Goal: Book appointment/travel/reservation

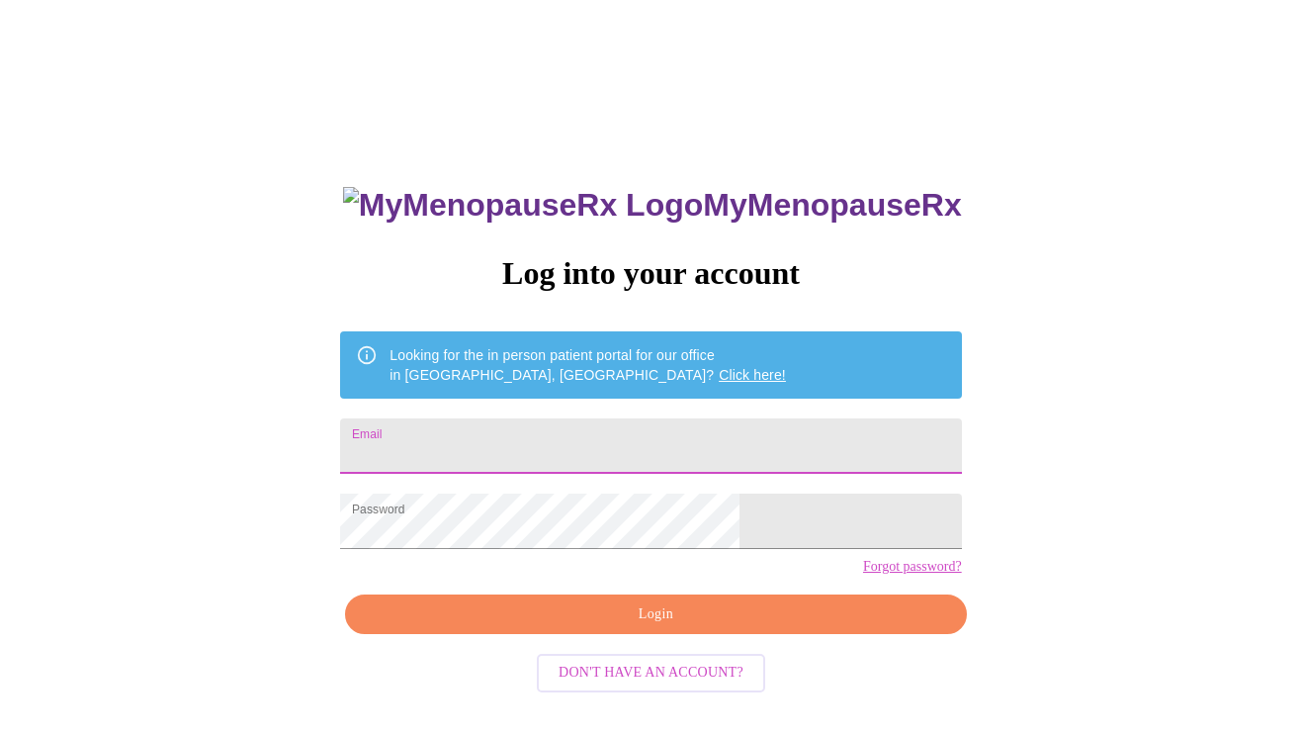
click at [562, 451] on input "Email" at bounding box center [650, 445] width 621 height 55
type input "[EMAIL_ADDRESS][DOMAIN_NAME]"
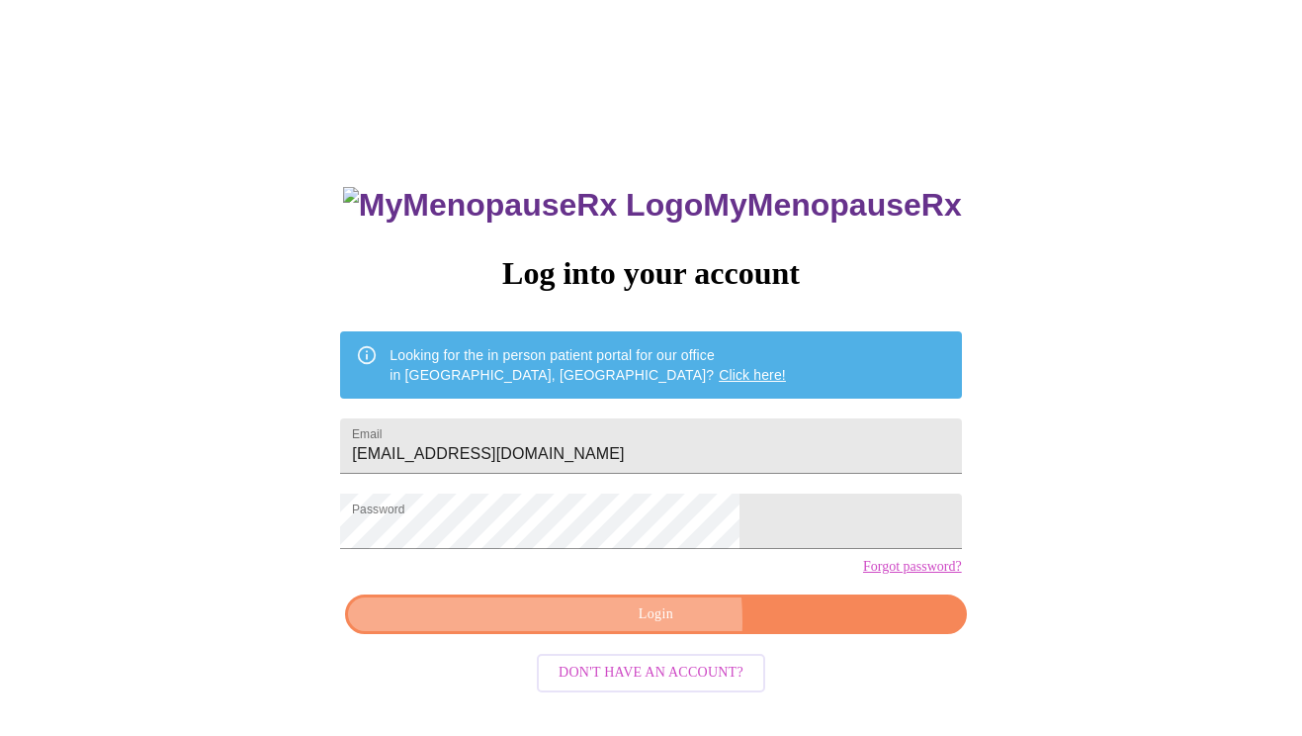
click at [572, 627] on span "Login" at bounding box center [655, 614] width 575 height 25
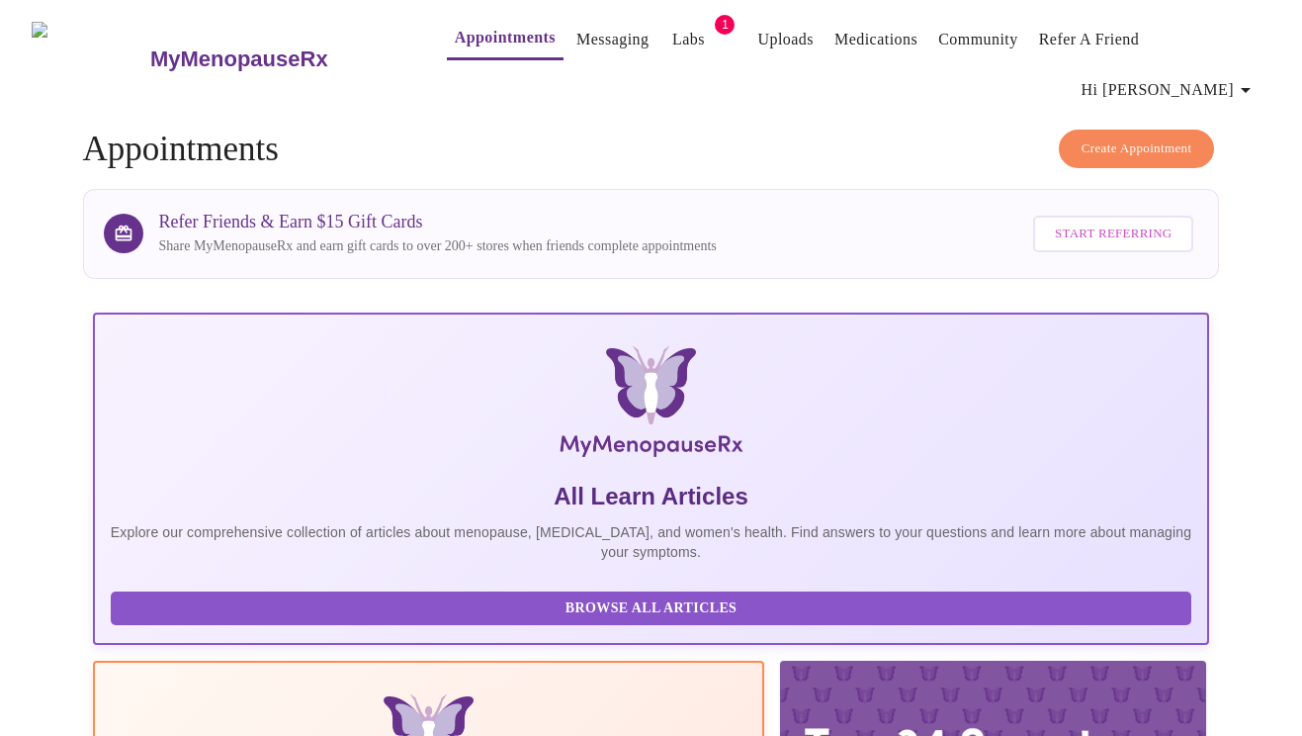
click at [1127, 137] on span "Create Appointment" at bounding box center [1137, 148] width 111 height 23
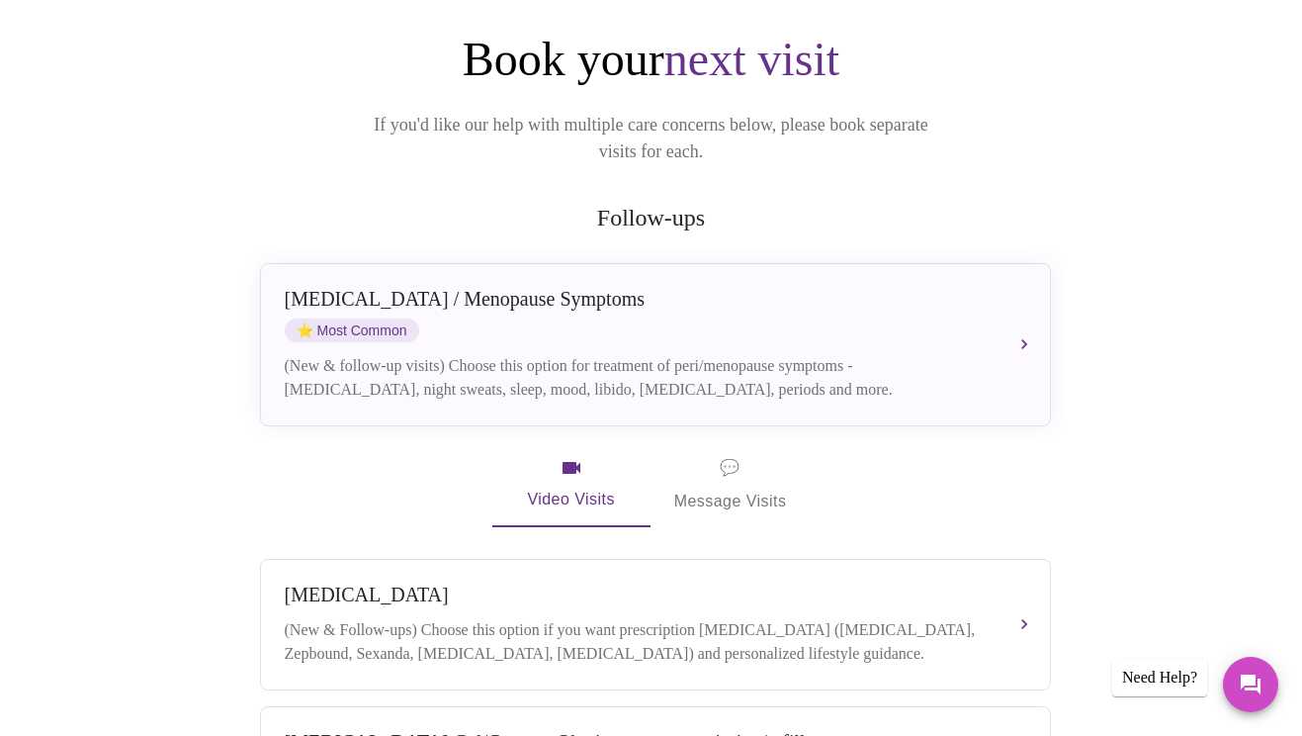
scroll to position [198, 0]
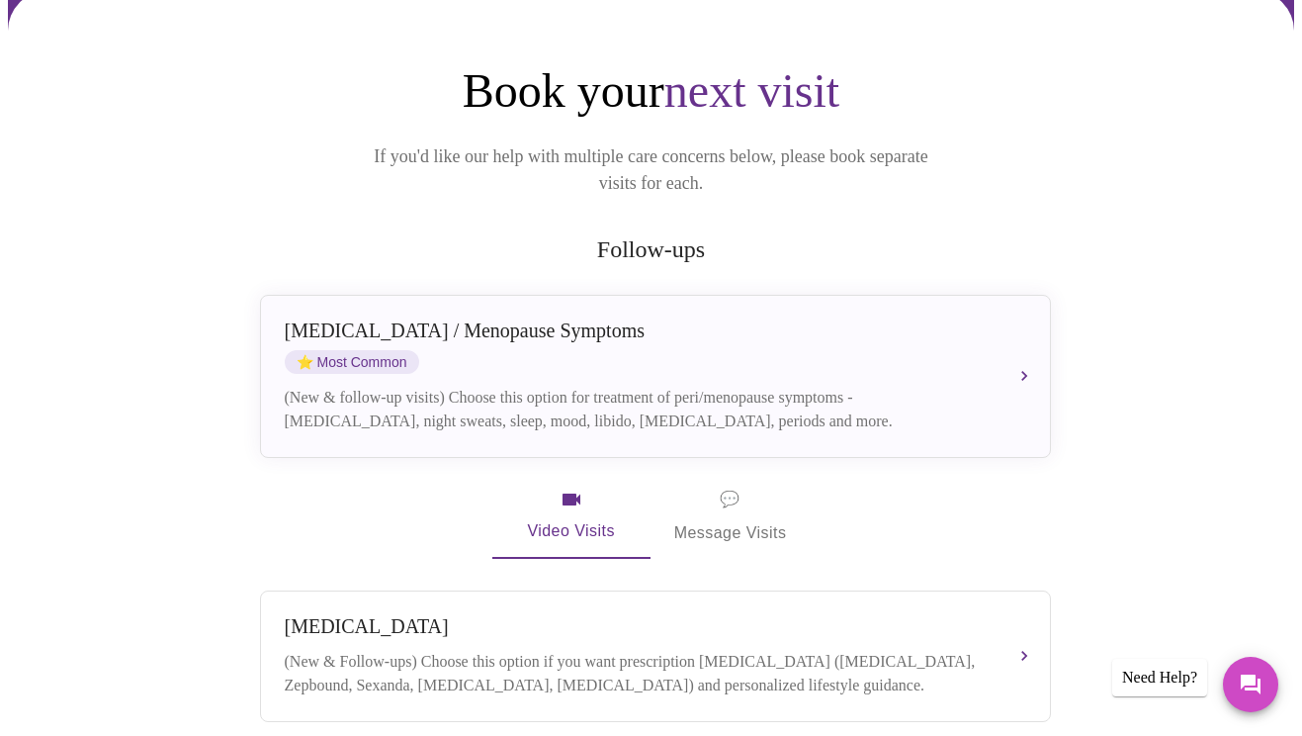
click at [728, 485] on span "💬" at bounding box center [730, 499] width 20 height 28
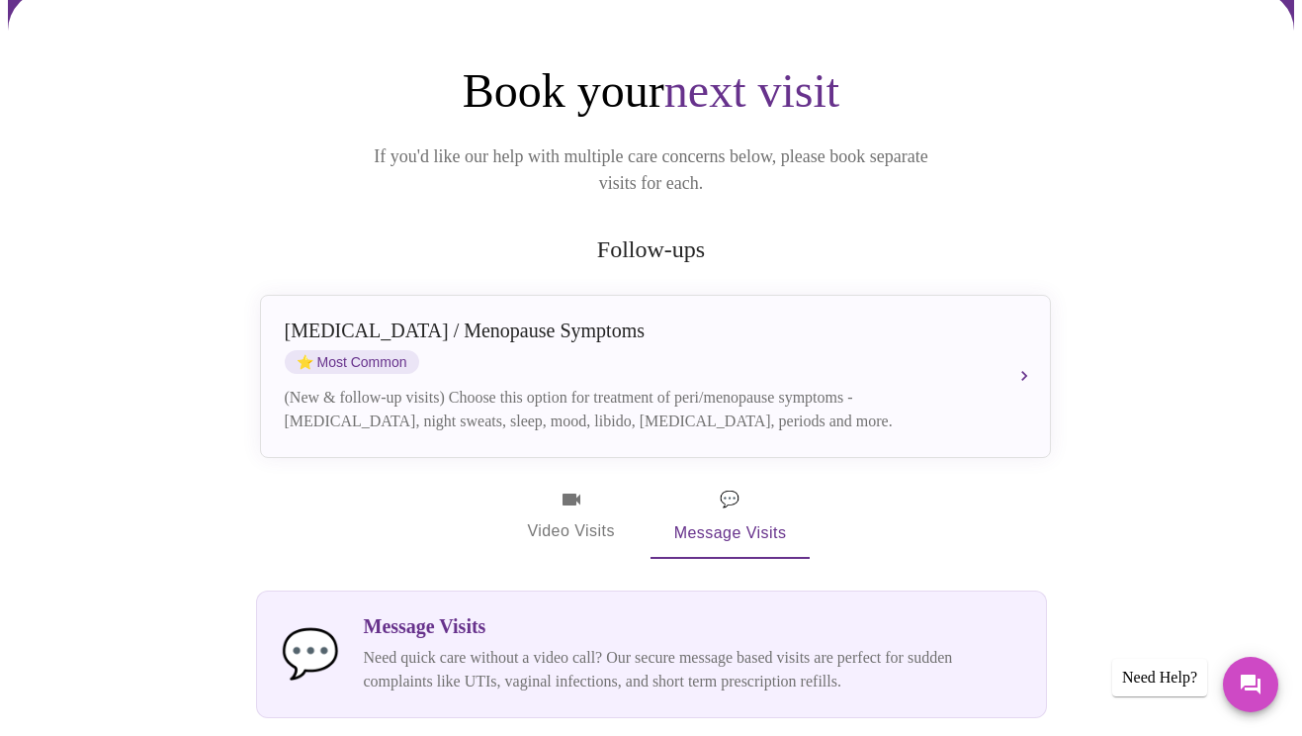
click at [561, 487] on icon "button" at bounding box center [572, 499] width 24 height 24
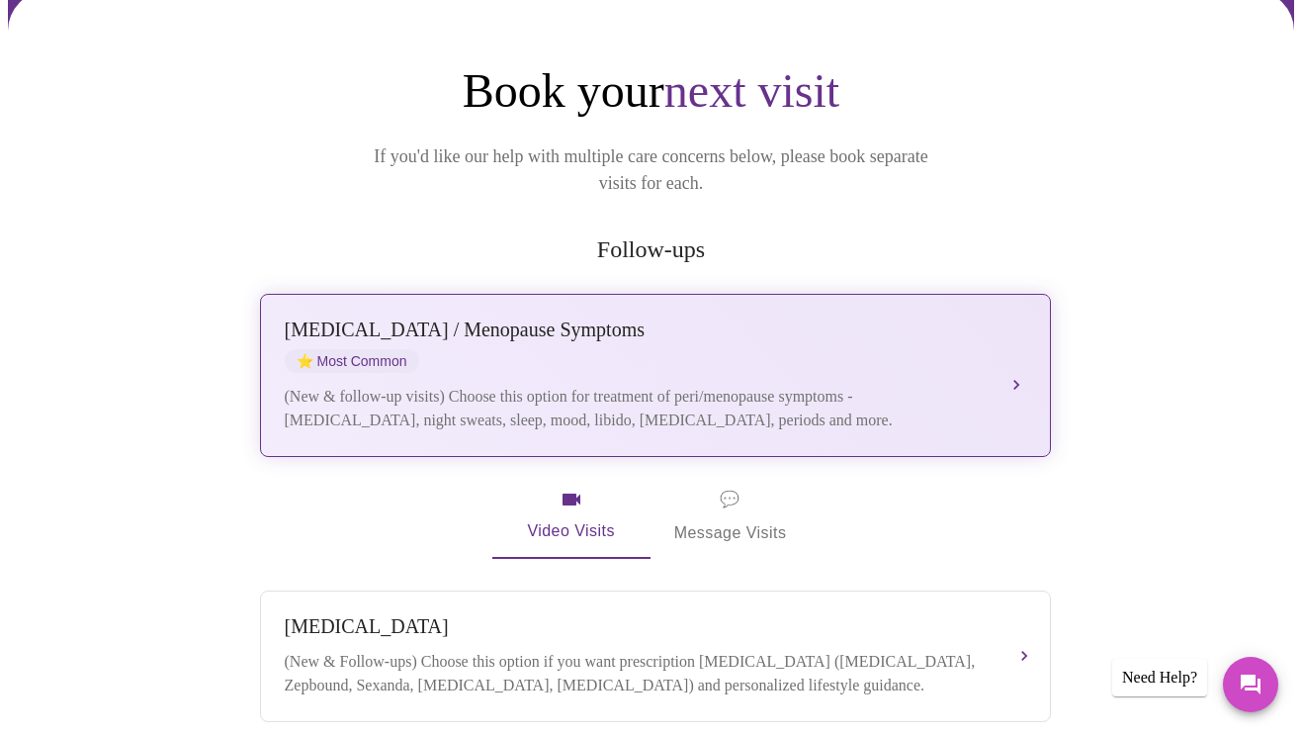
click at [573, 326] on div "[MEDICAL_DATA] / Menopause Symptoms ⭐ Most Common (New & follow-up visits) Choo…" at bounding box center [655, 375] width 741 height 114
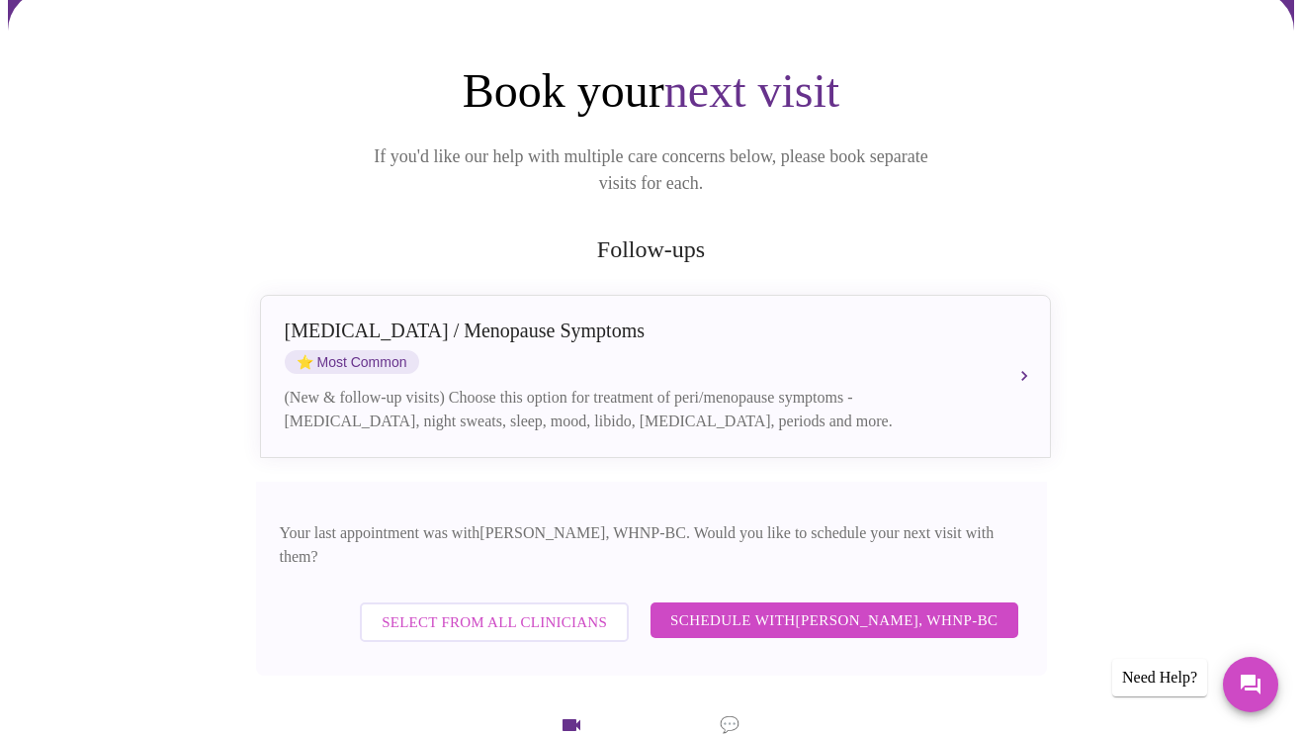
click at [816, 607] on span "Schedule with [PERSON_NAME], WHNP-BC" at bounding box center [834, 620] width 328 height 26
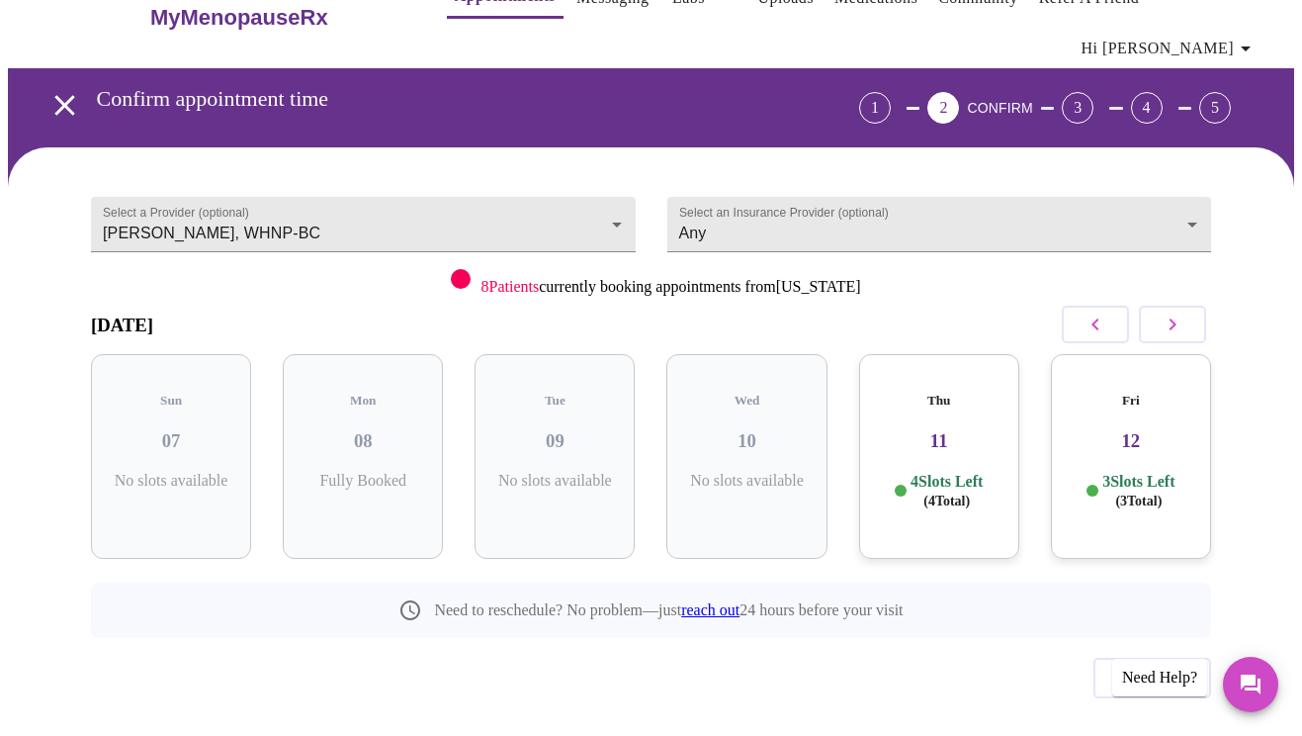
click at [1179, 312] on icon "button" at bounding box center [1173, 324] width 24 height 24
click at [1176, 318] on icon "button" at bounding box center [1173, 324] width 7 height 12
click at [176, 430] on h3 "18" at bounding box center [171, 441] width 129 height 22
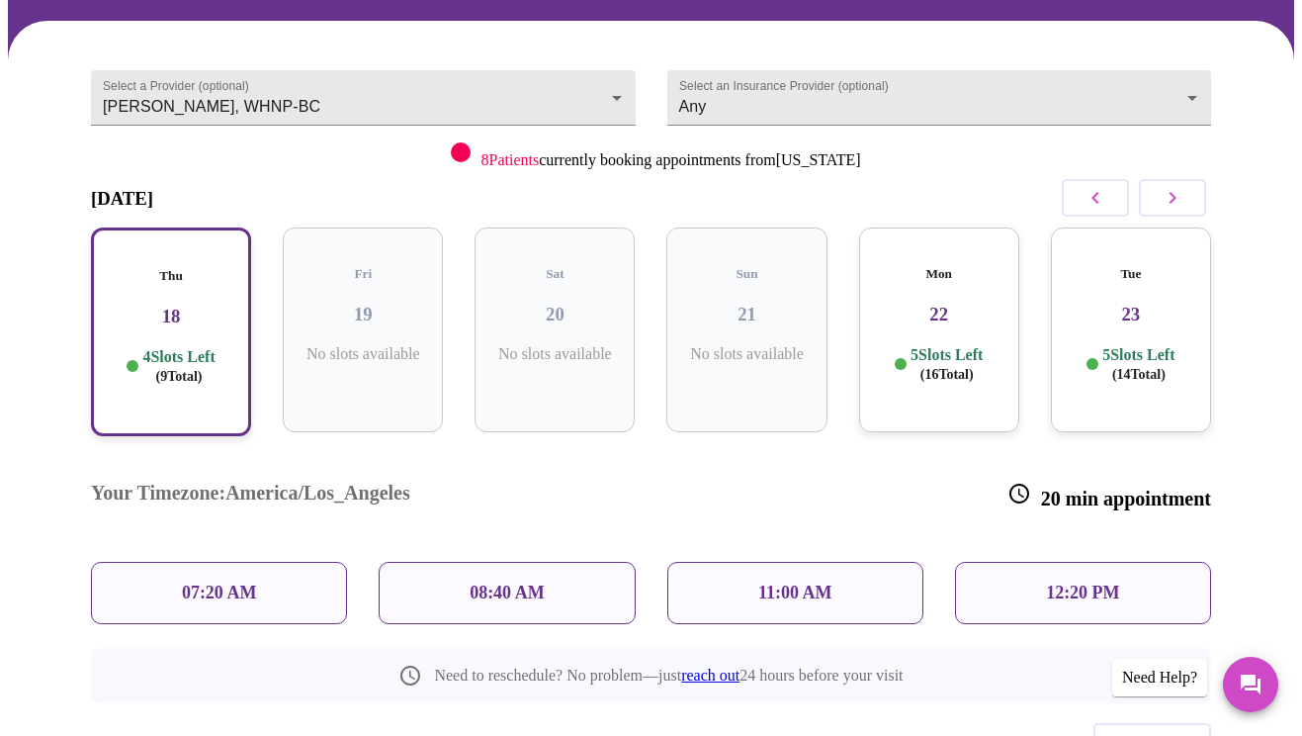
scroll to position [201, 0]
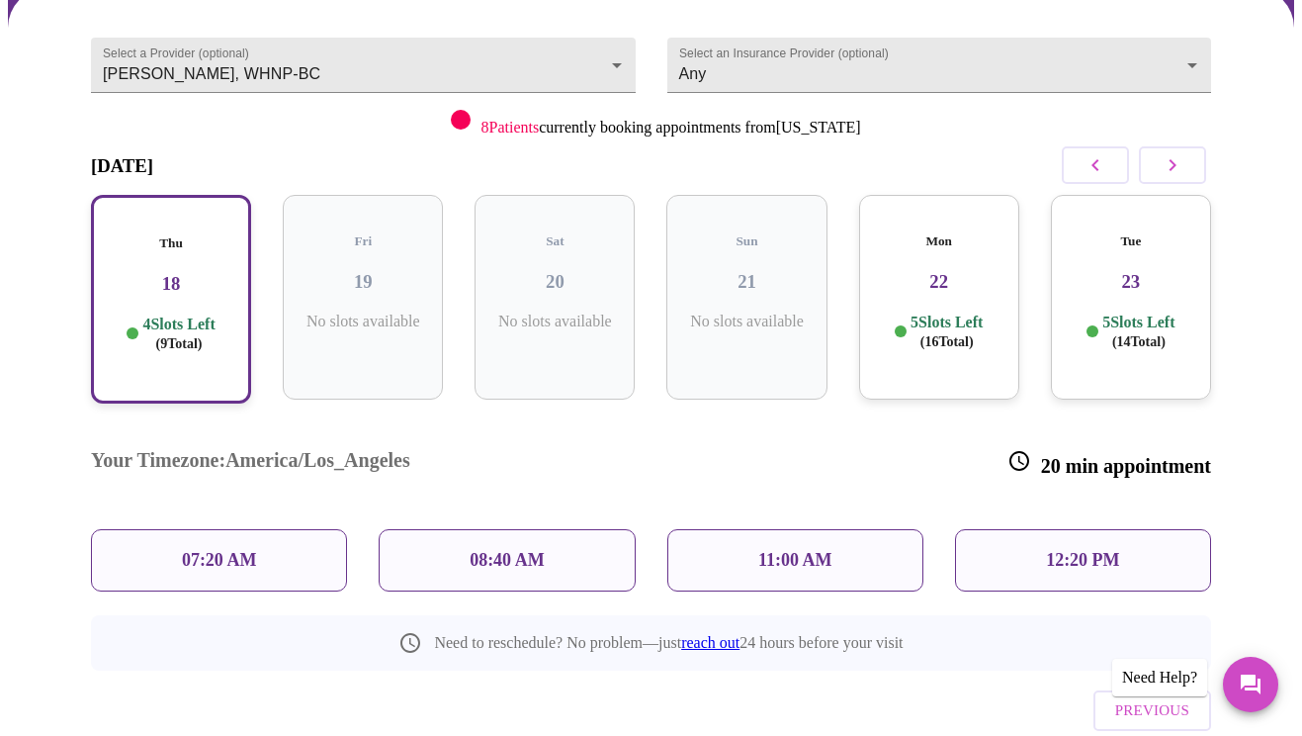
click at [1079, 550] on p "12:20 PM" at bounding box center [1082, 560] width 73 height 21
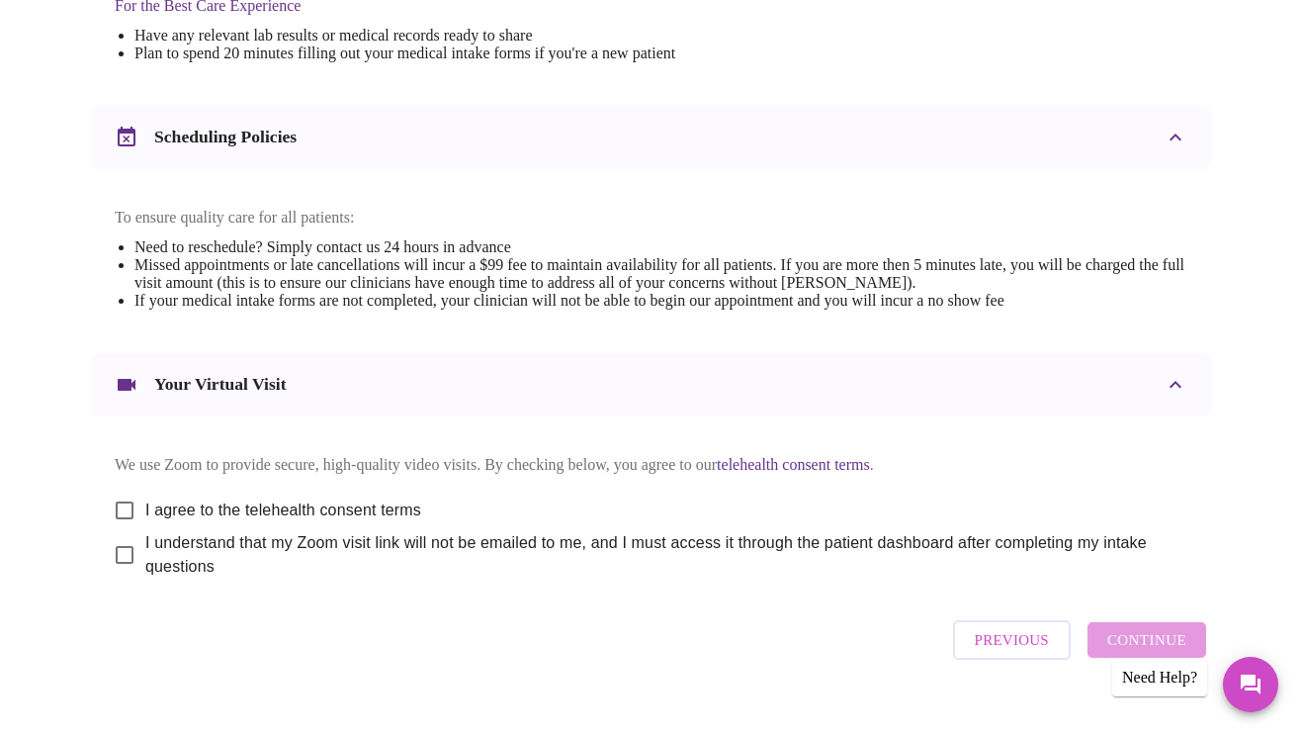
scroll to position [674, 0]
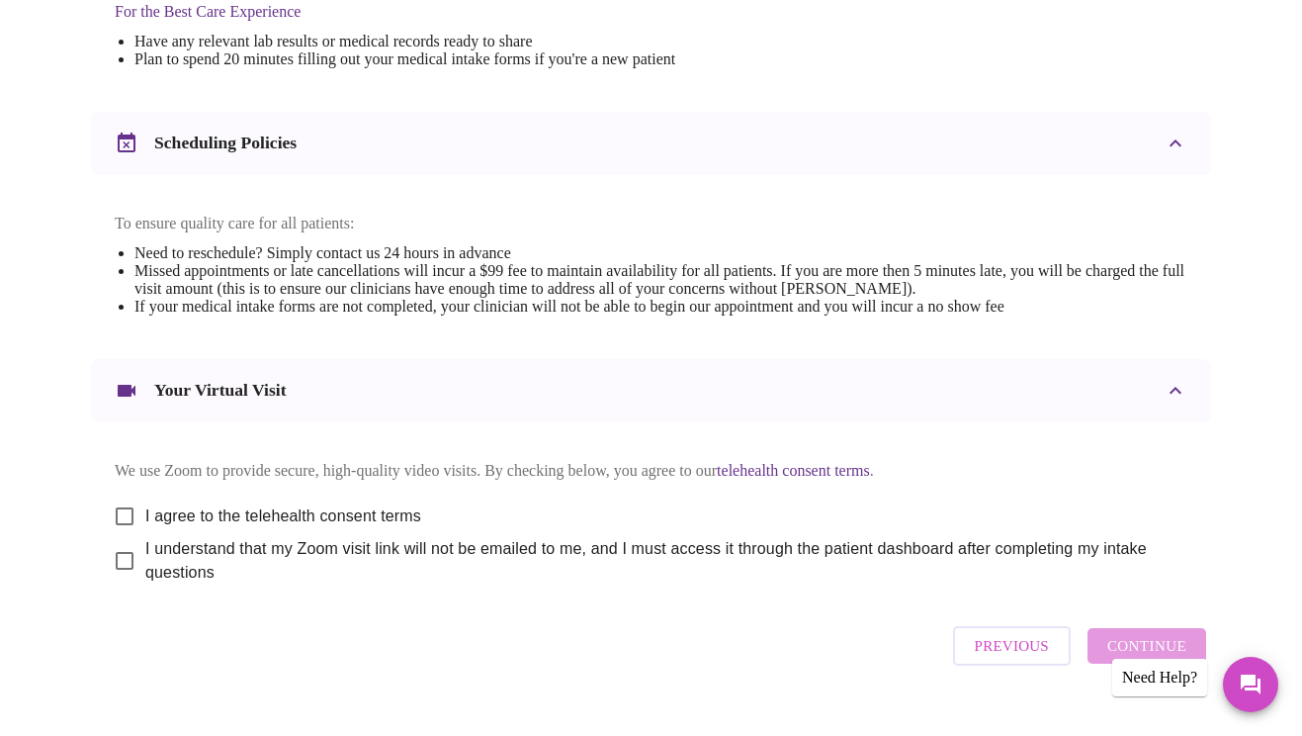
click at [120, 501] on input "I agree to the telehealth consent terms" at bounding box center [125, 516] width 42 height 42
checkbox input "true"
click at [117, 557] on input "I understand that my Zoom visit link will not be emailed to me, and I must acce…" at bounding box center [125, 561] width 42 height 42
checkbox input "true"
click at [1158, 637] on span "Continue" at bounding box center [1146, 646] width 79 height 26
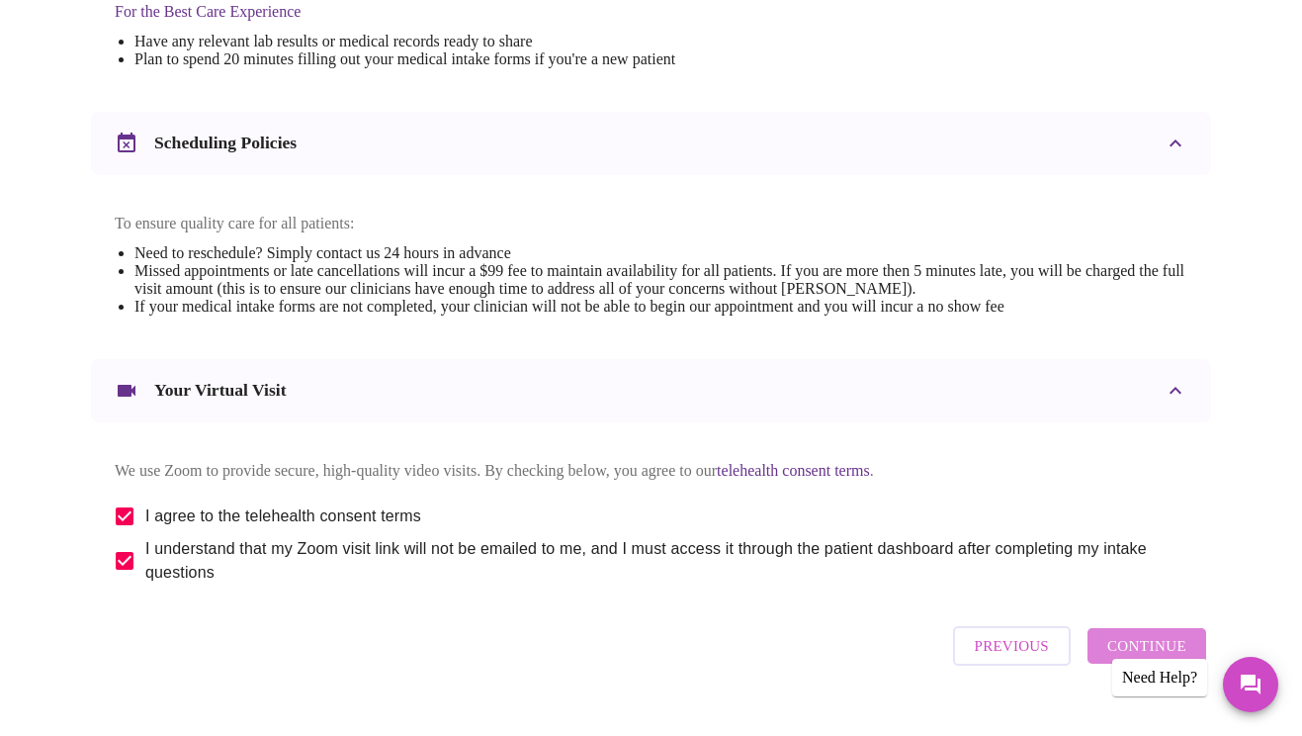
scroll to position [106, 0]
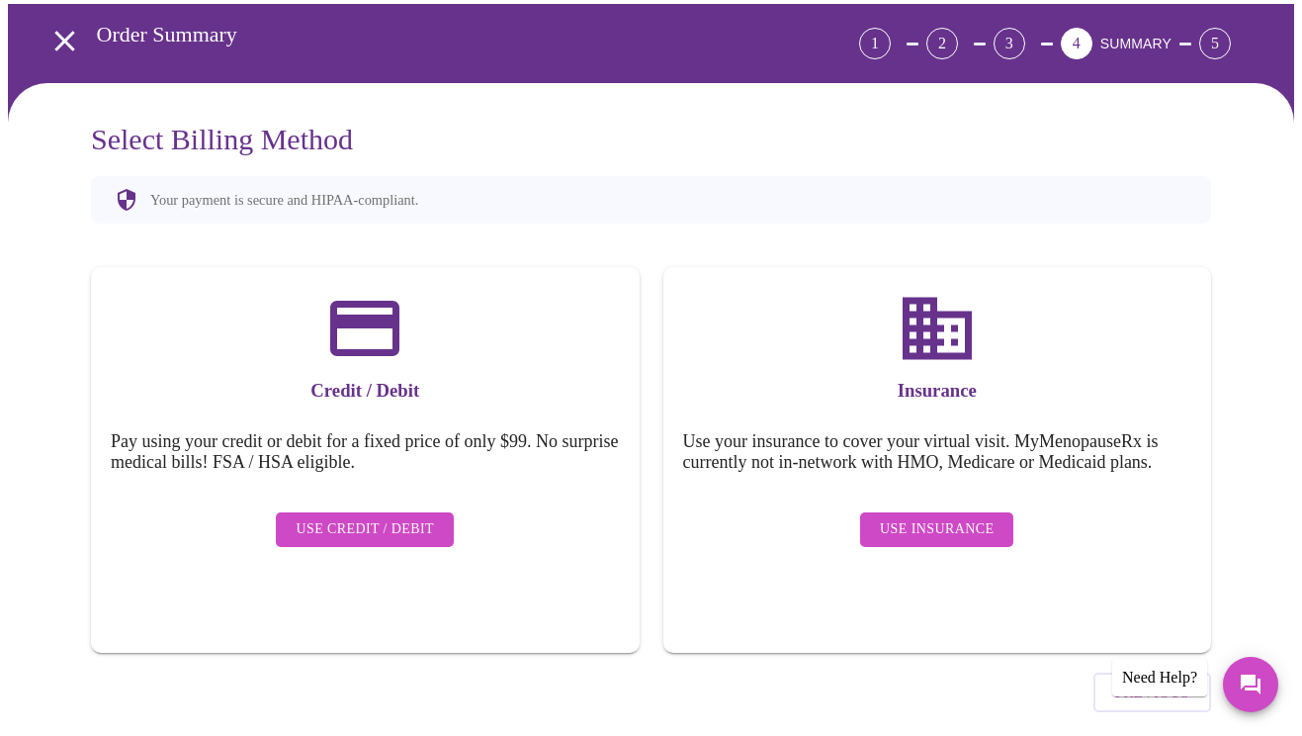
click at [359, 517] on span "Use Credit / Debit" at bounding box center [365, 529] width 138 height 25
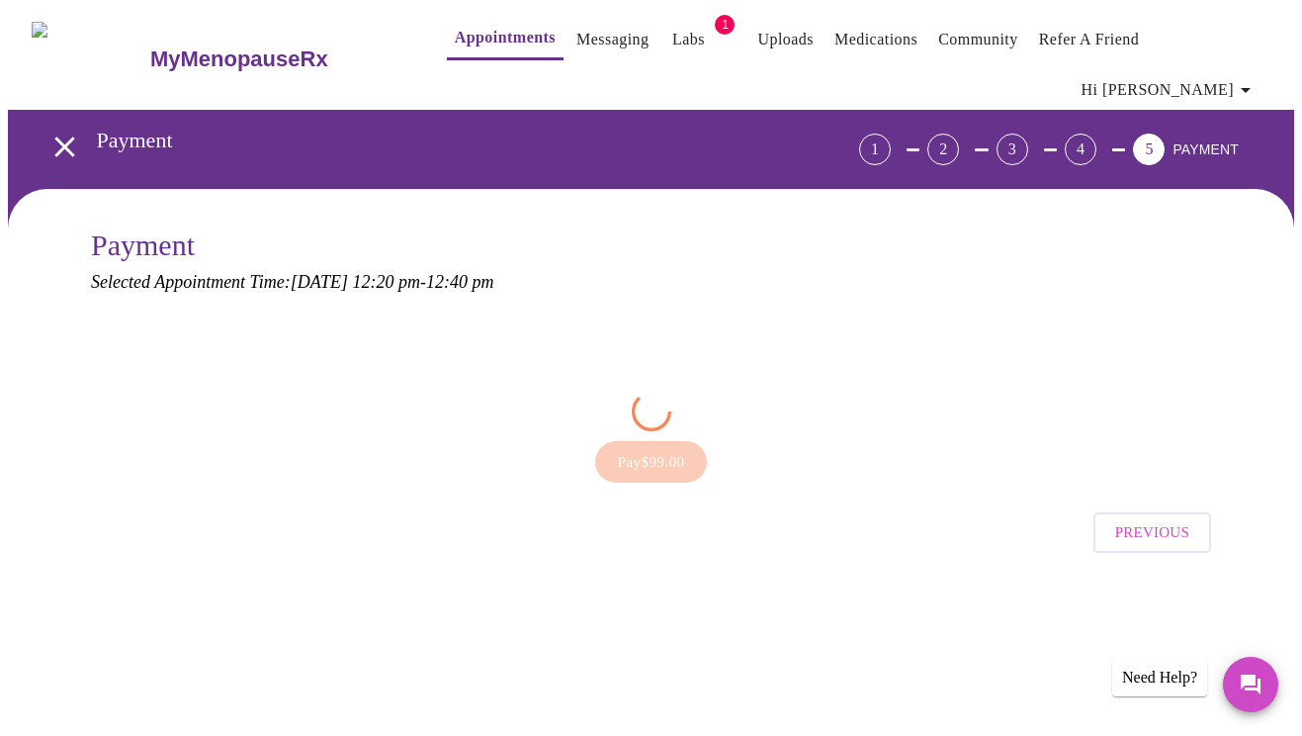
scroll to position [0, 0]
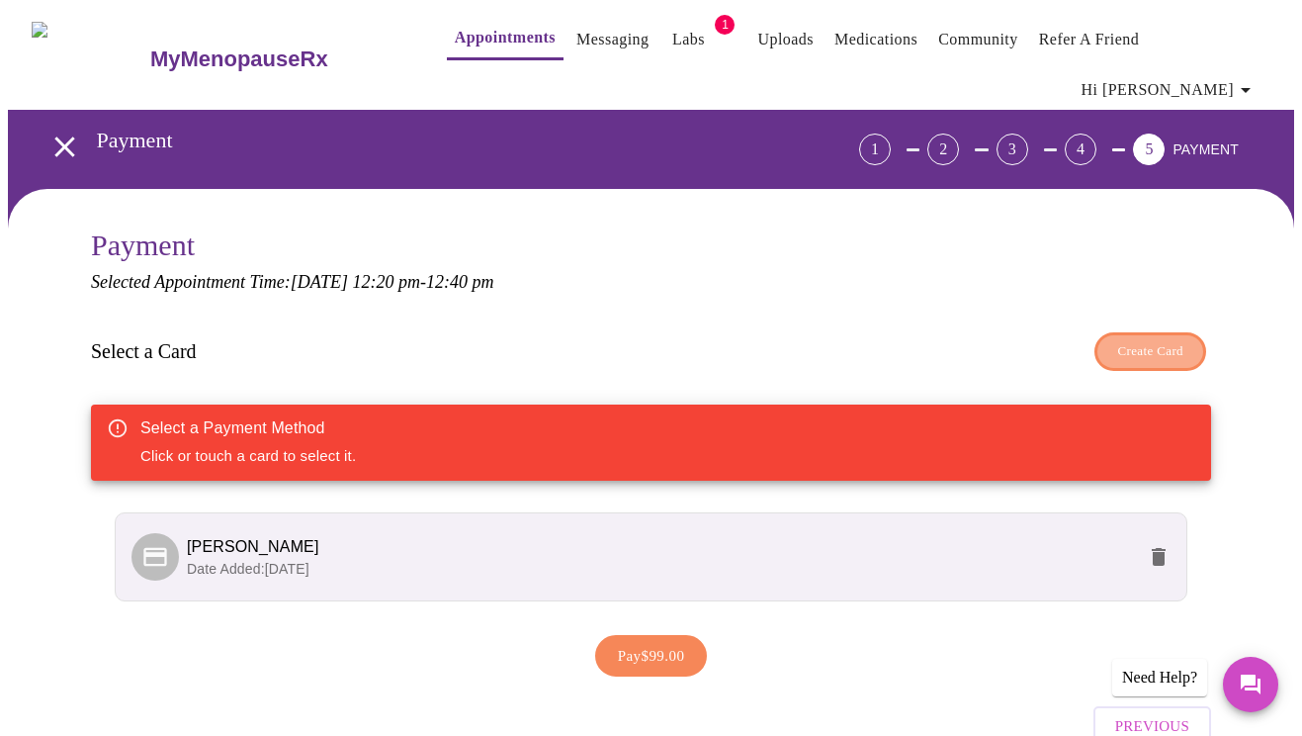
click at [1156, 340] on span "Create Card" at bounding box center [1150, 351] width 66 height 23
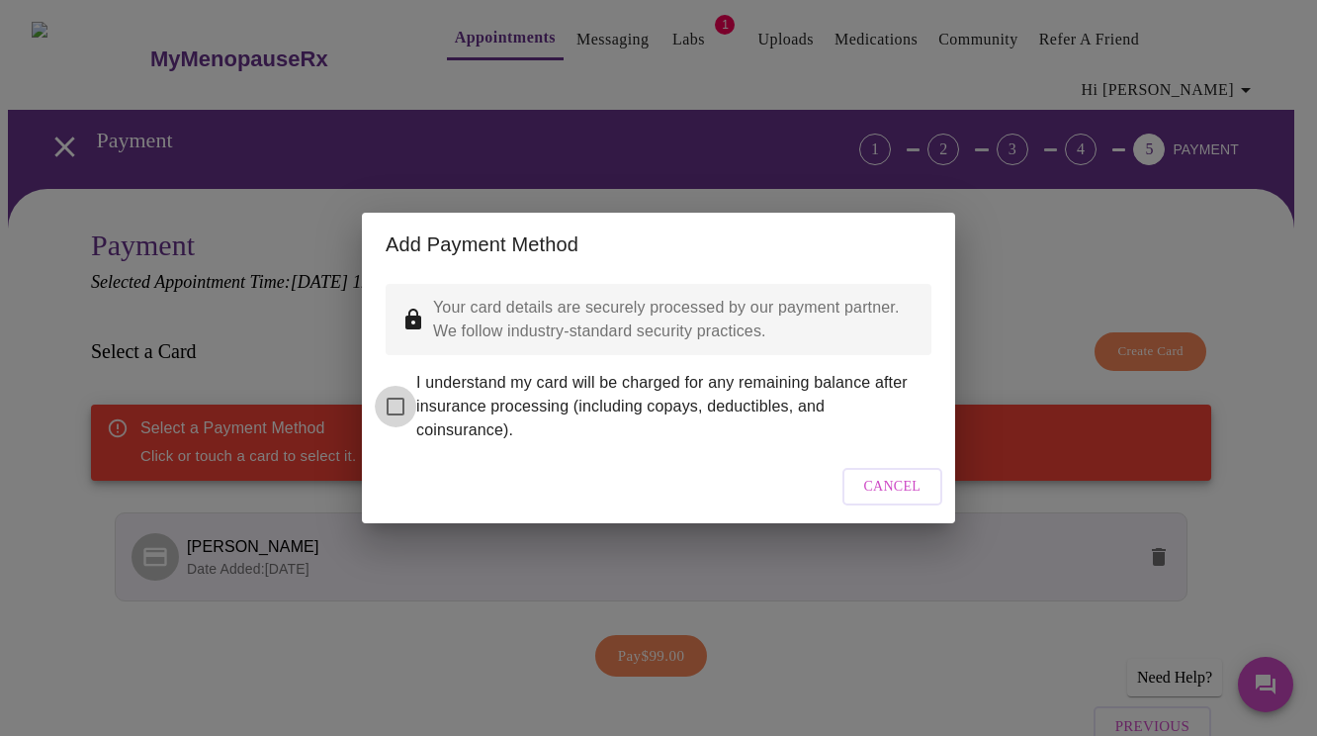
click at [396, 392] on input "I understand my card will be charged for any remaining balance after insurance …" at bounding box center [396, 407] width 42 height 42
checkbox input "true"
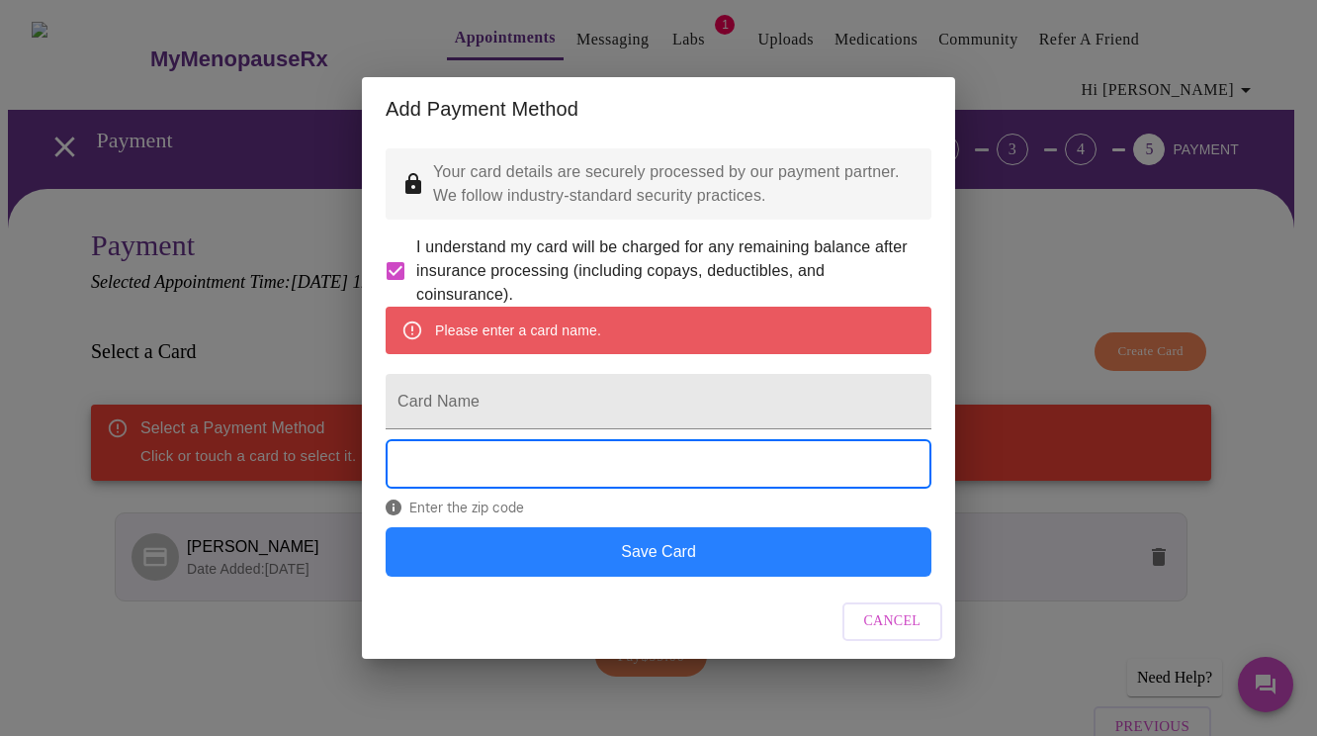
click at [653, 576] on button "Save Card" at bounding box center [659, 551] width 546 height 49
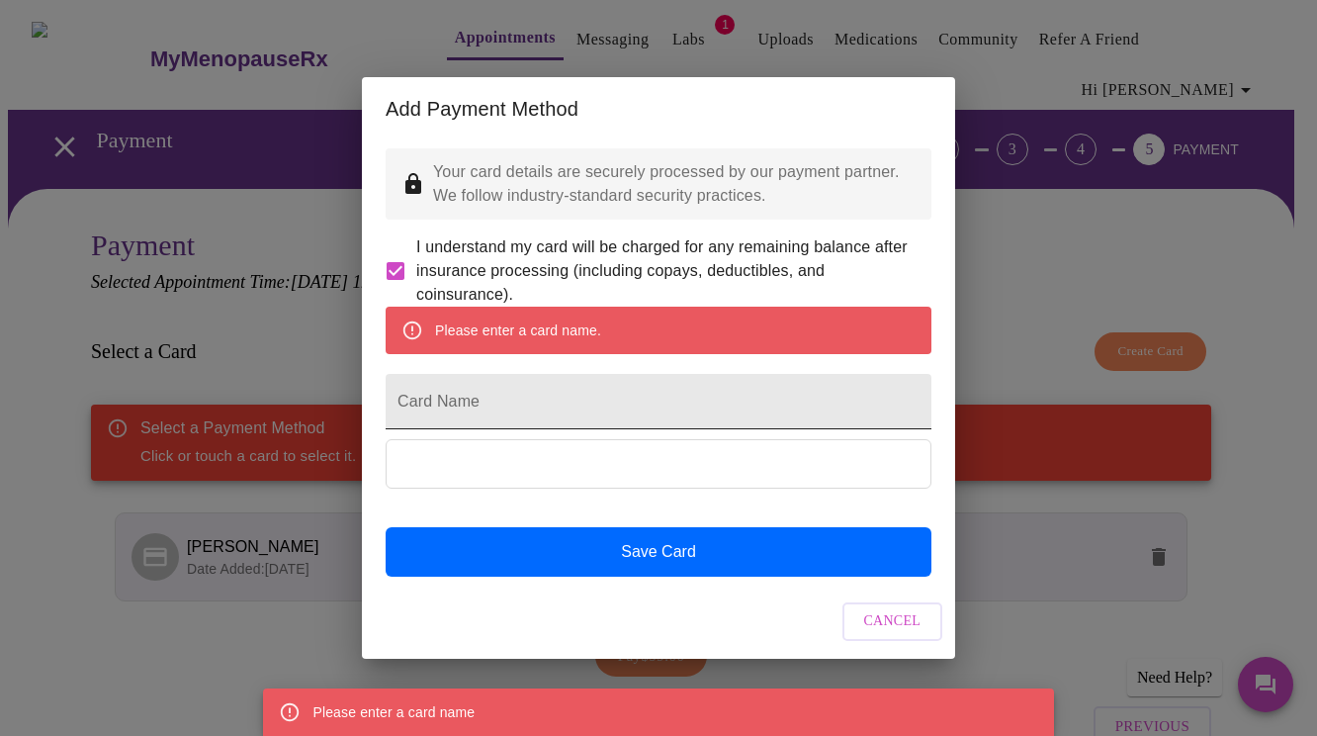
click at [548, 403] on input "Card Name" at bounding box center [659, 401] width 546 height 55
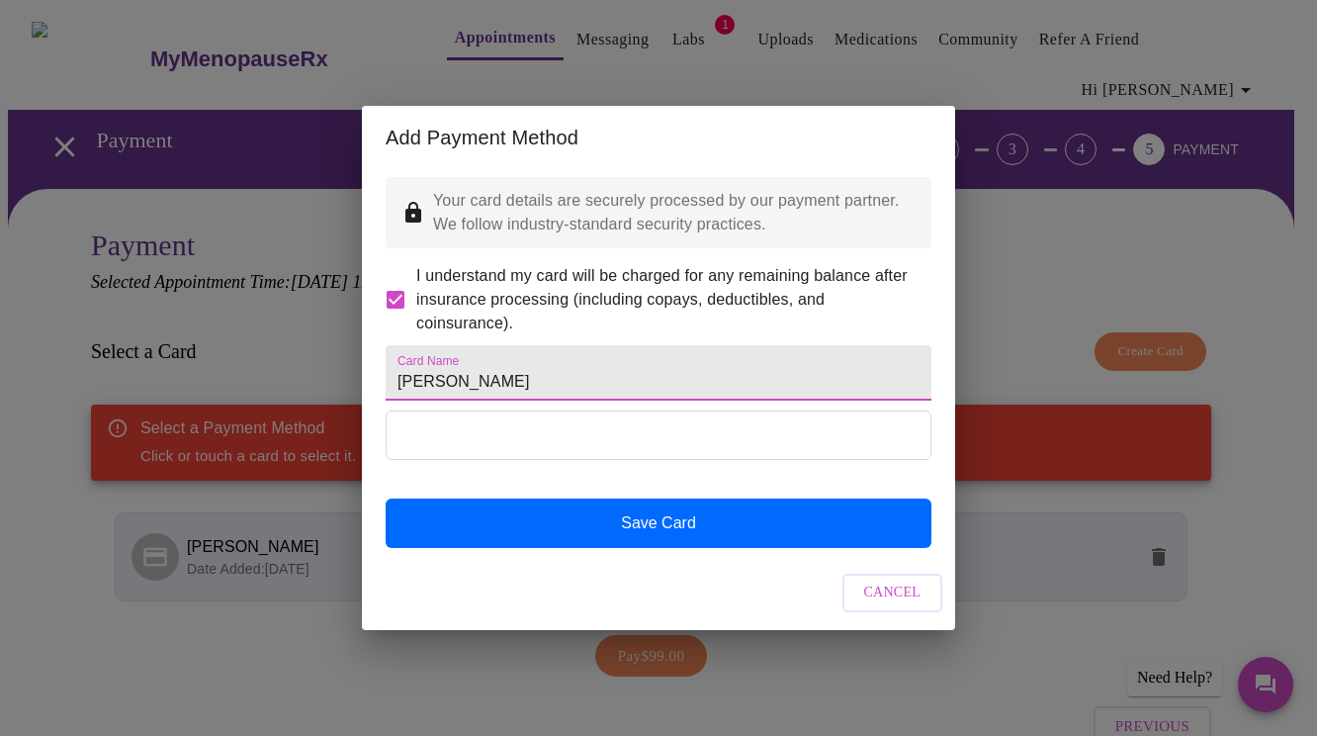
type input "[PERSON_NAME]"
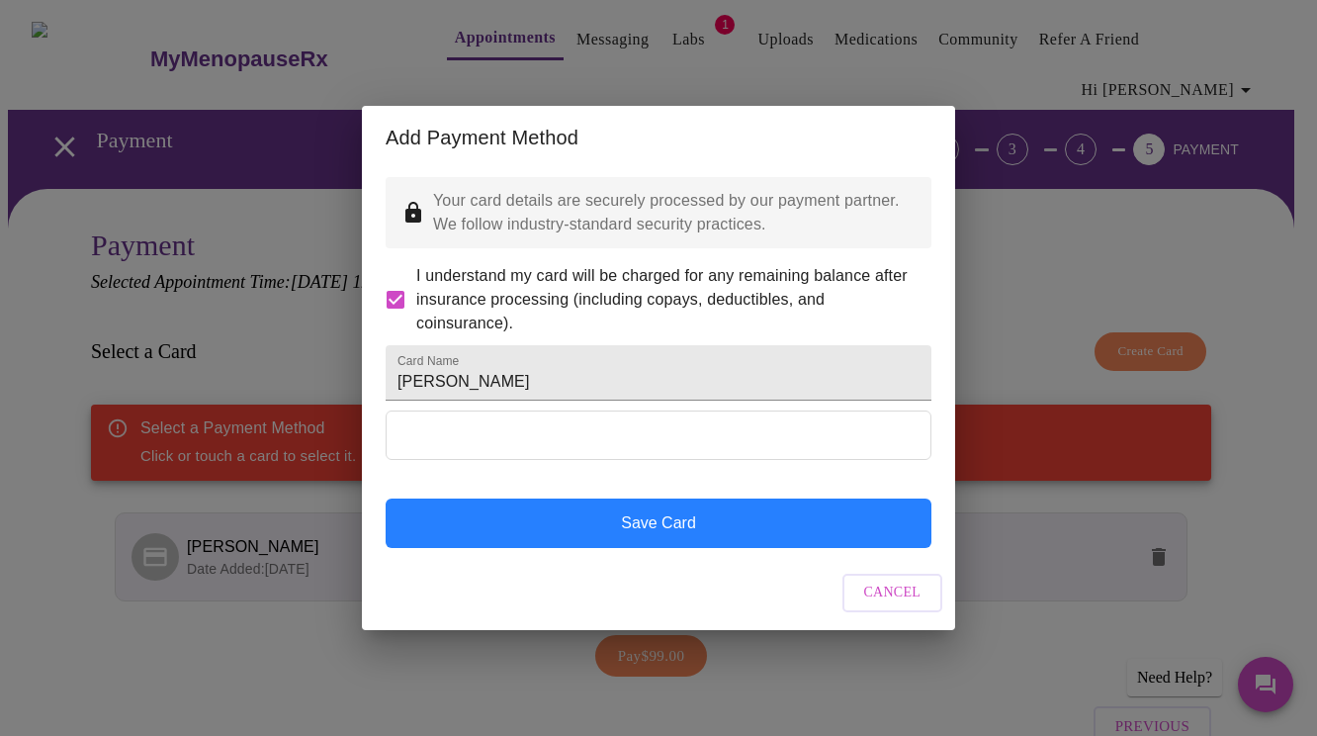
click at [667, 544] on button "Save Card" at bounding box center [659, 522] width 546 height 49
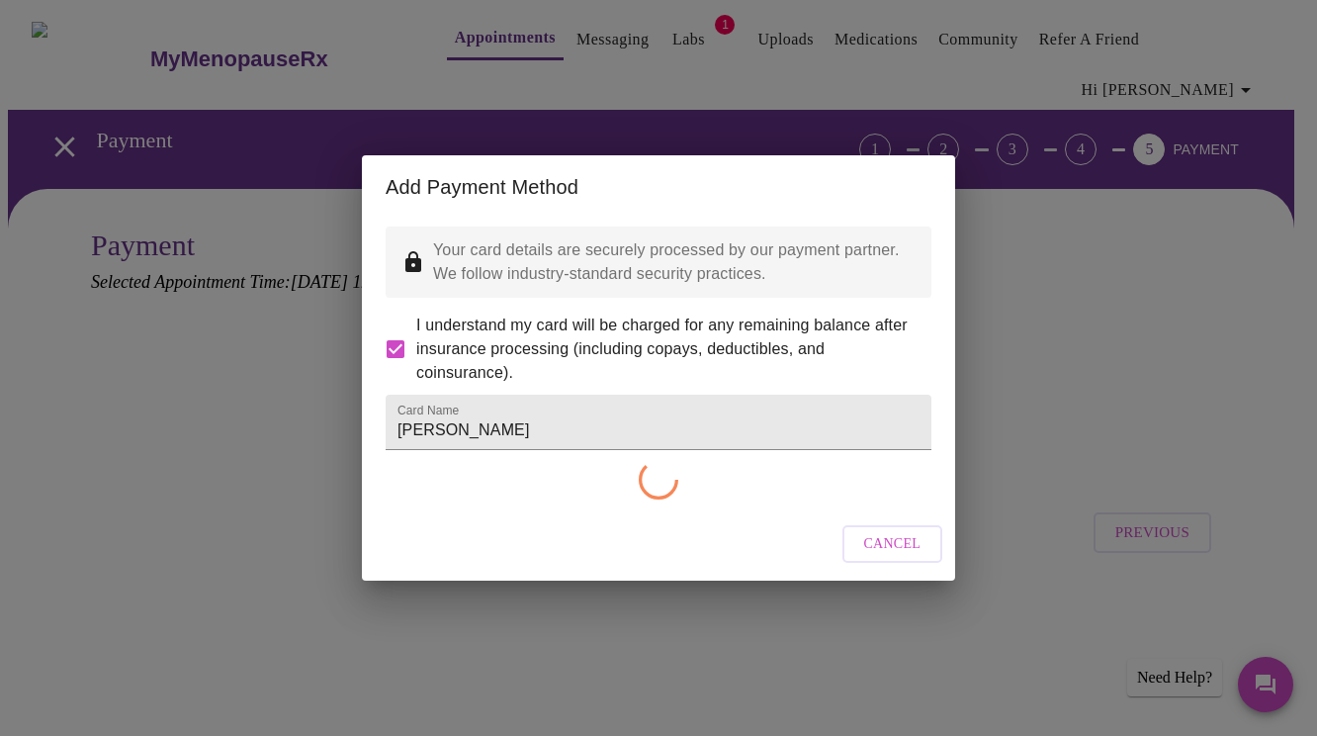
checkbox input "false"
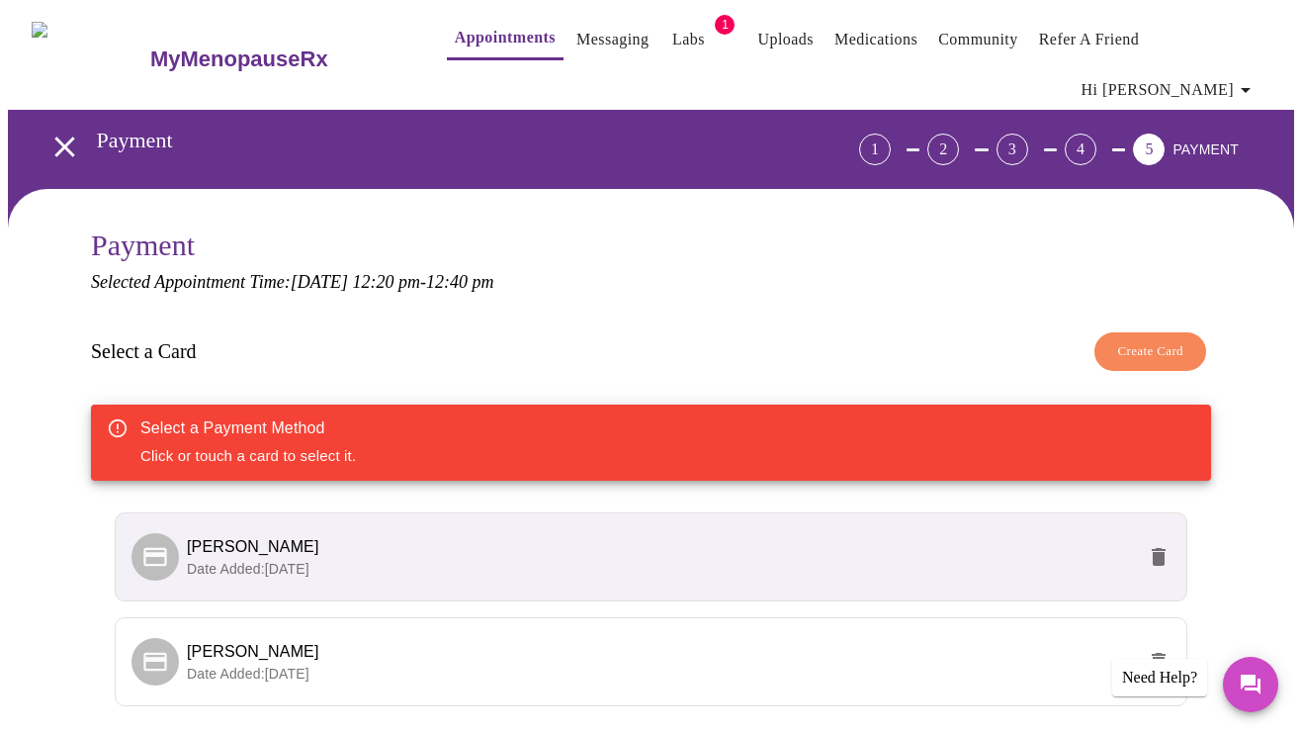
click at [1165, 548] on icon "delete" at bounding box center [1159, 557] width 14 height 18
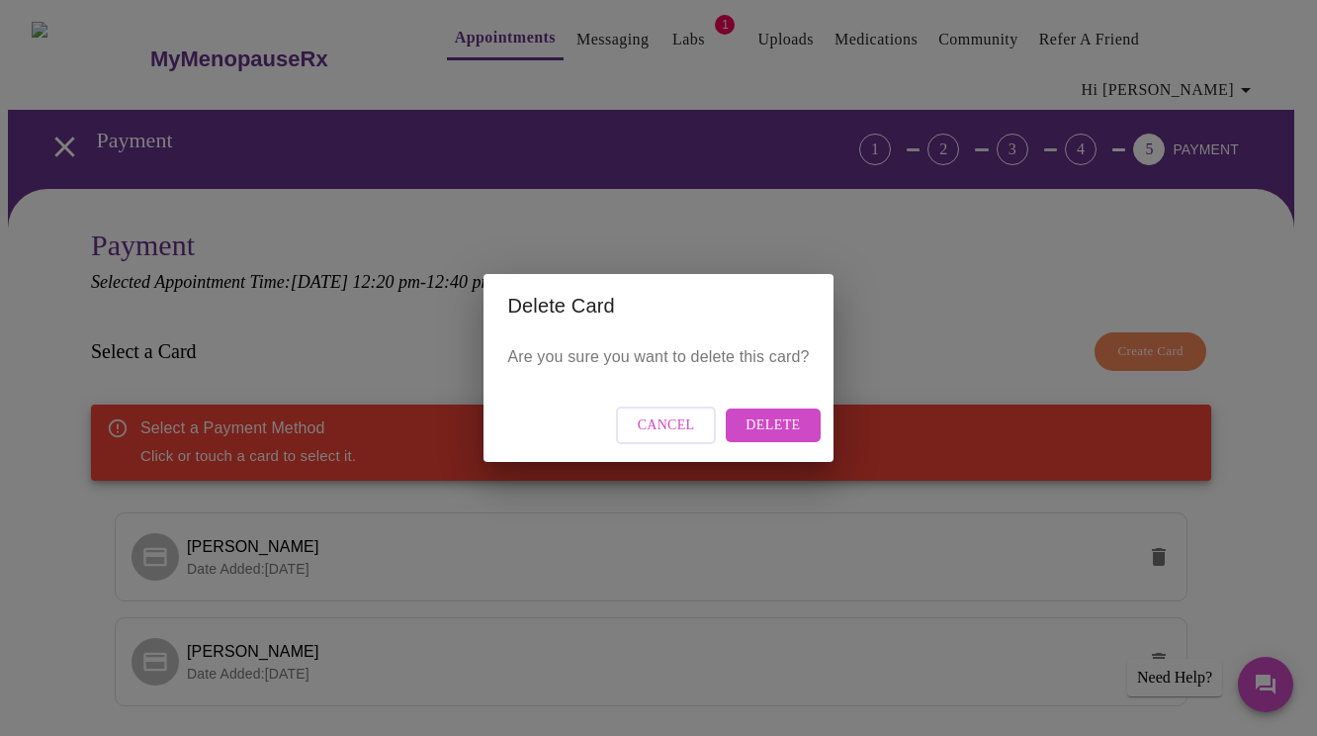
click at [789, 425] on span "Delete" at bounding box center [772, 425] width 54 height 25
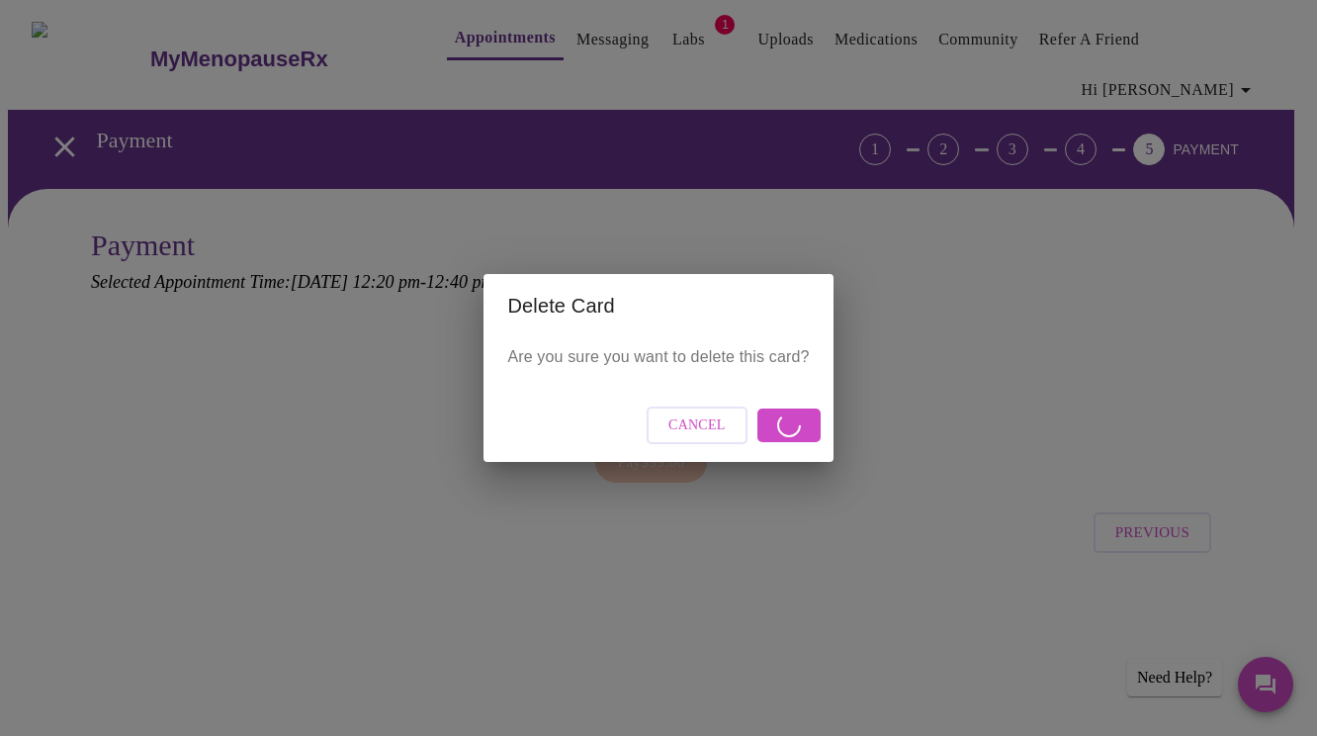
click at [685, 431] on span "Cancel" at bounding box center [696, 425] width 57 height 25
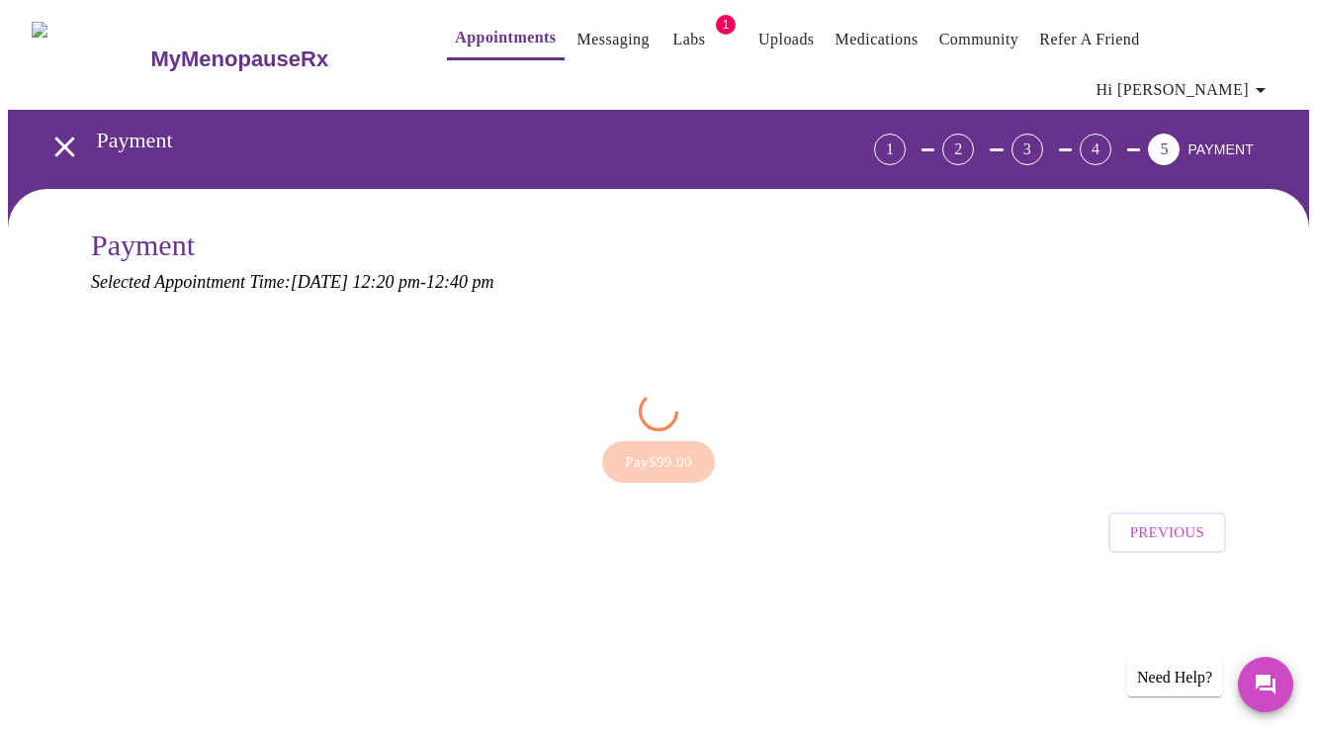
click at [1247, 397] on div "Payment Selected Appointment Time: [DATE] 12:20 pm - 12:40 pm Pay $99.00 Previo…" at bounding box center [658, 420] width 1182 height 384
click at [396, 344] on div "Payment Selected Appointment Time: [DATE] 12:20 pm - 12:40 pm Pay $99.00" at bounding box center [658, 360] width 1135 height 264
click at [56, 136] on icon "open drawer" at bounding box center [64, 146] width 20 height 20
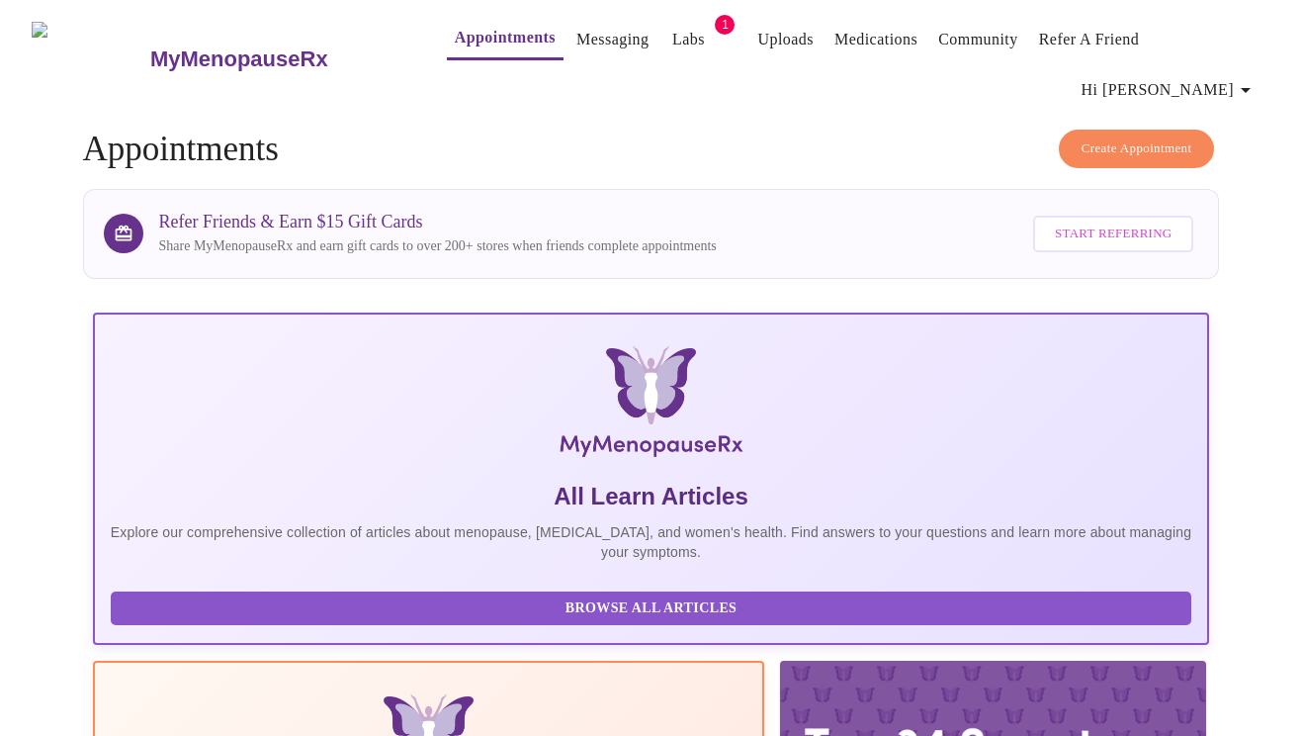
click at [1100, 137] on span "Create Appointment" at bounding box center [1137, 148] width 111 height 23
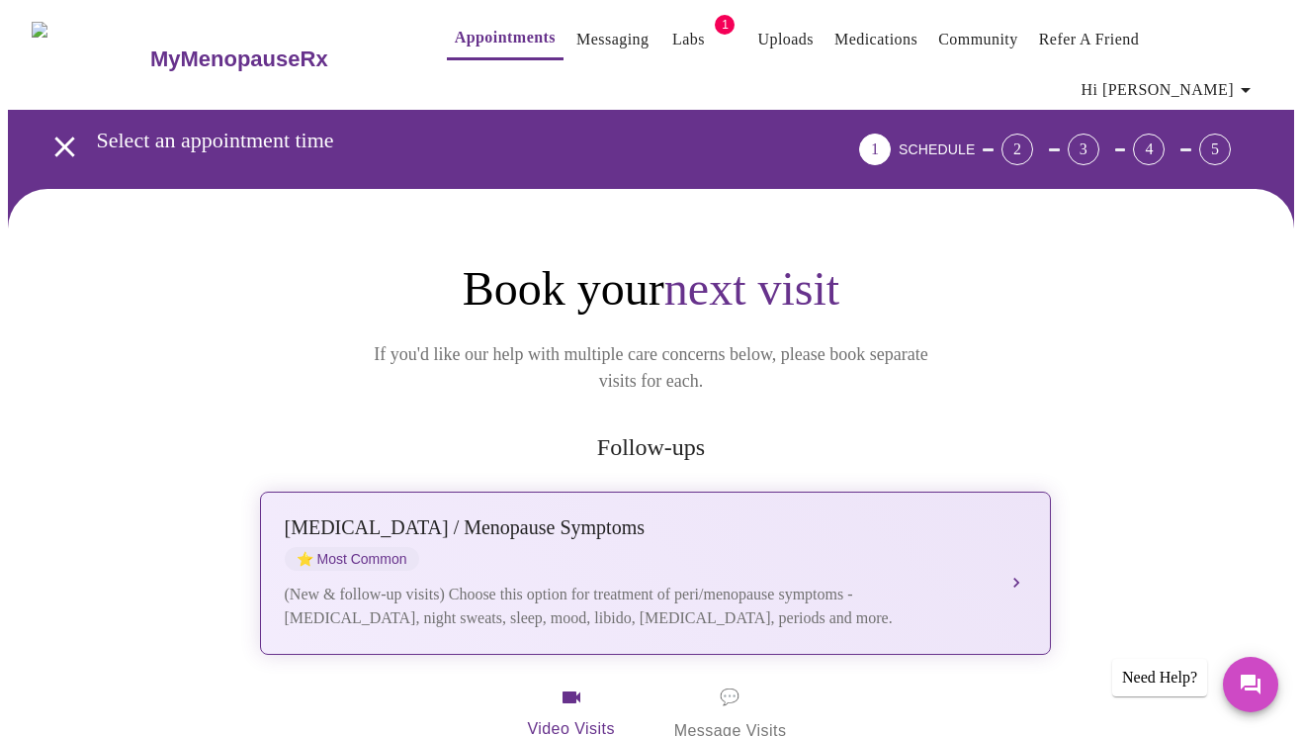
click at [758, 516] on div "[MEDICAL_DATA] / Menopause Symptoms ⭐ Most Common" at bounding box center [636, 543] width 702 height 54
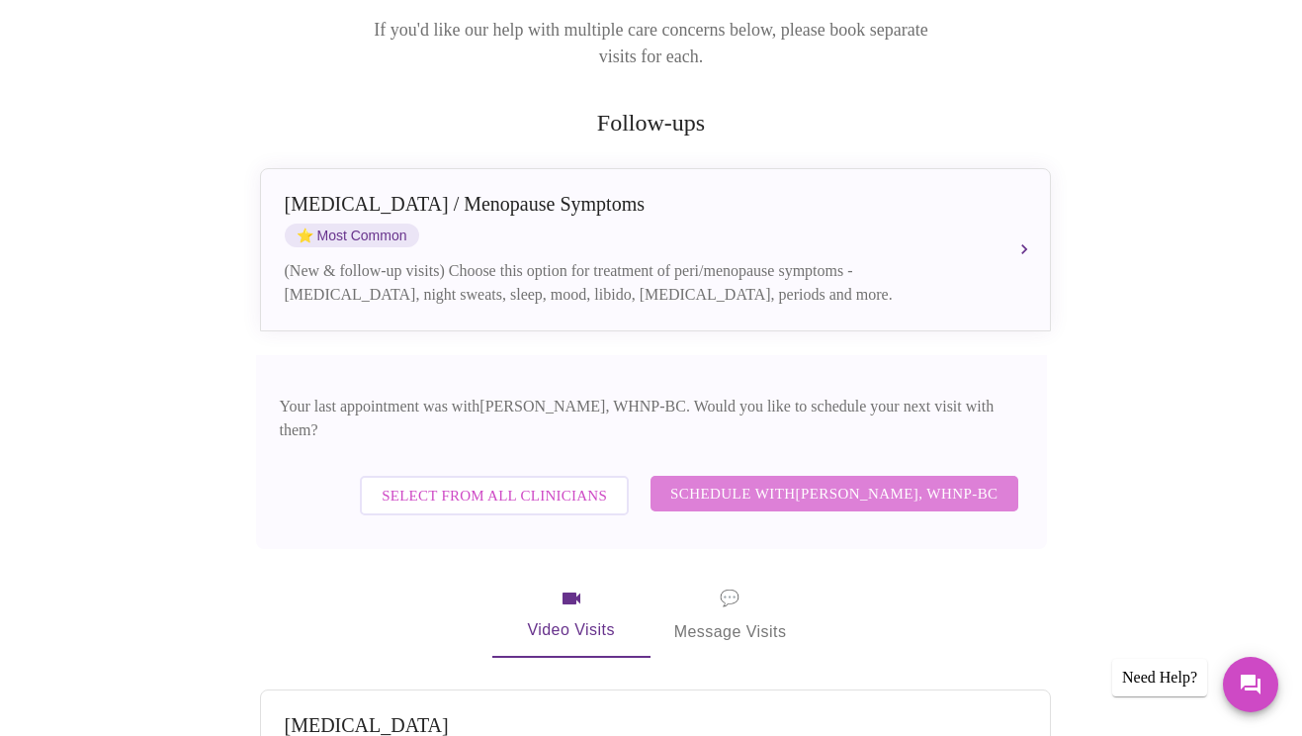
click at [919, 480] on span "Schedule with [PERSON_NAME], WHNP-BC" at bounding box center [834, 493] width 328 height 26
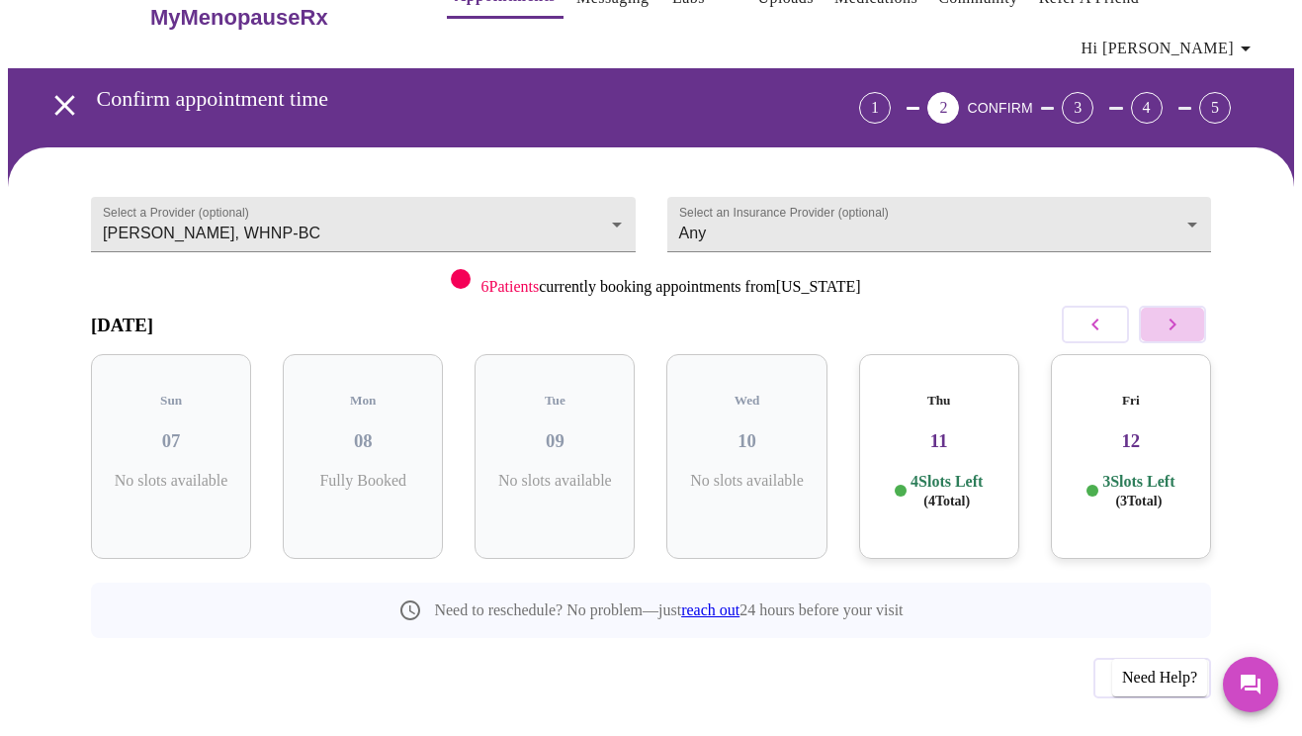
click at [1184, 312] on icon "button" at bounding box center [1173, 324] width 24 height 24
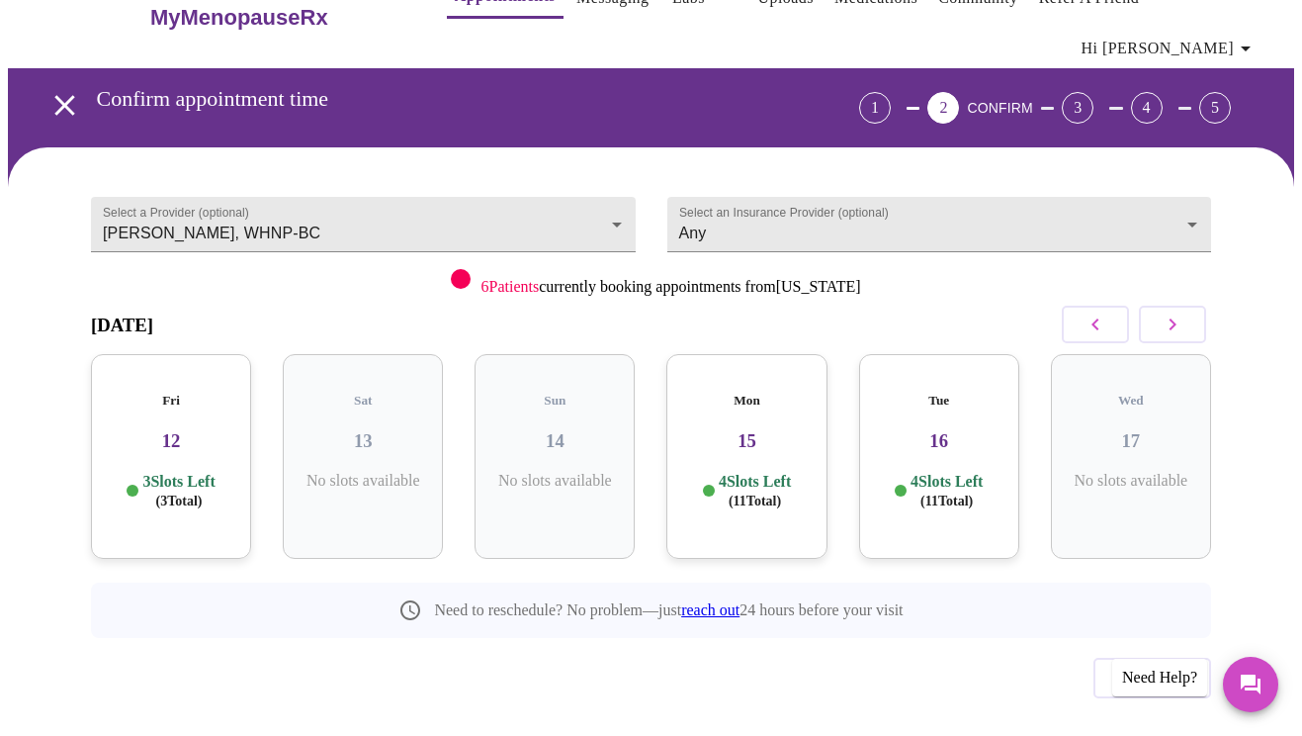
click at [947, 420] on div "Tue 16 4 Slots Left ( 11 Total)" at bounding box center [939, 456] width 160 height 205
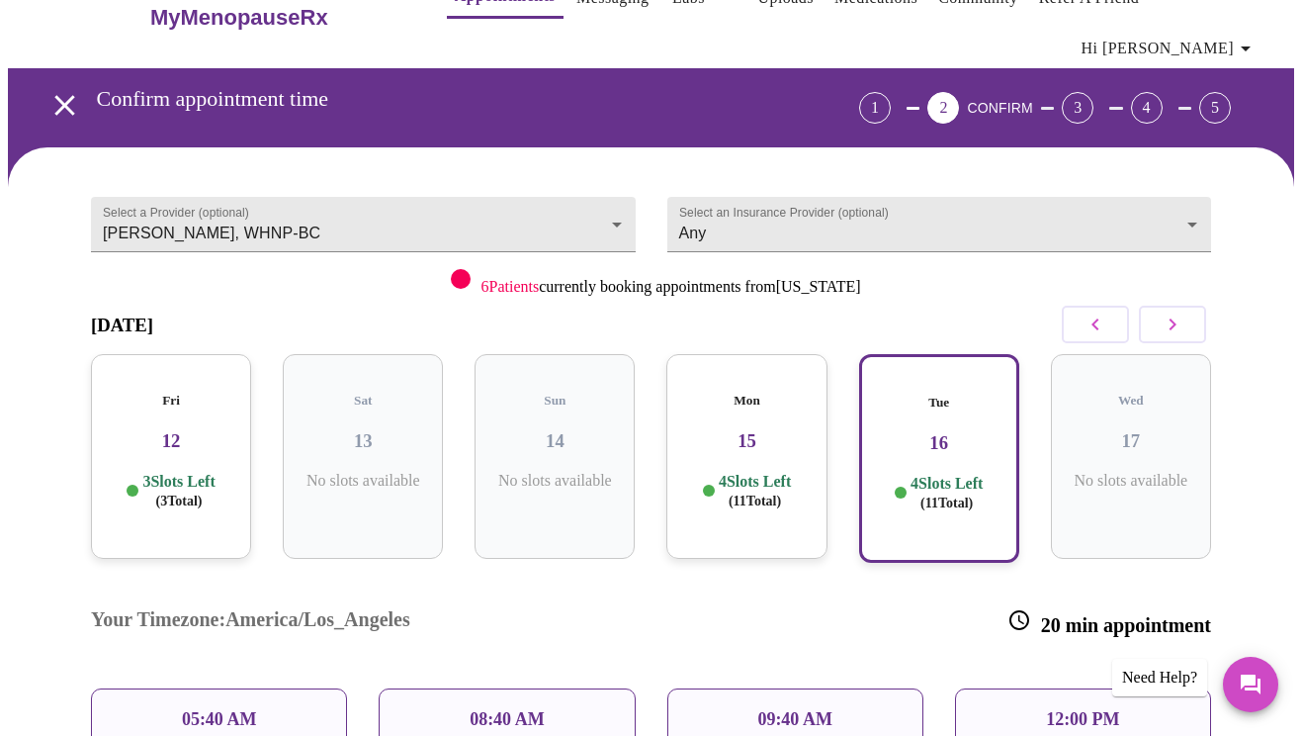
click at [1046, 688] on div "12:00 PM" at bounding box center [1083, 719] width 256 height 62
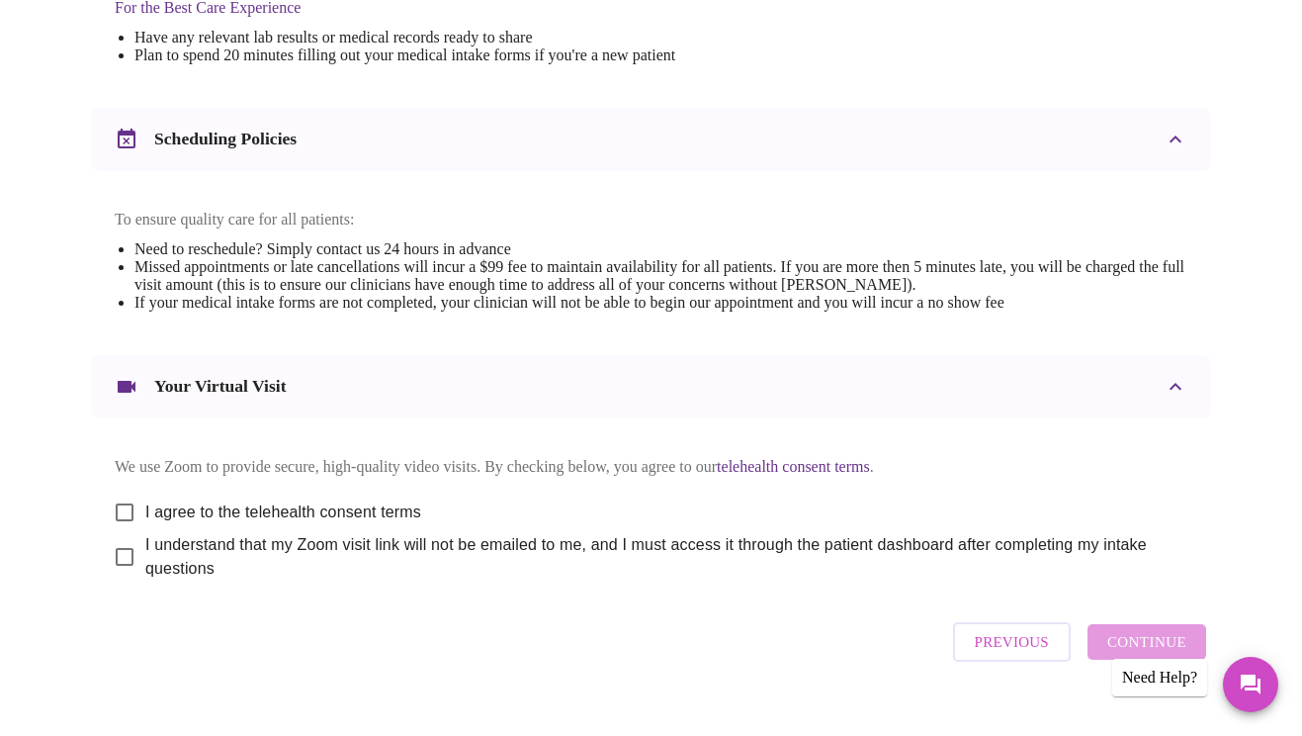
scroll to position [683, 0]
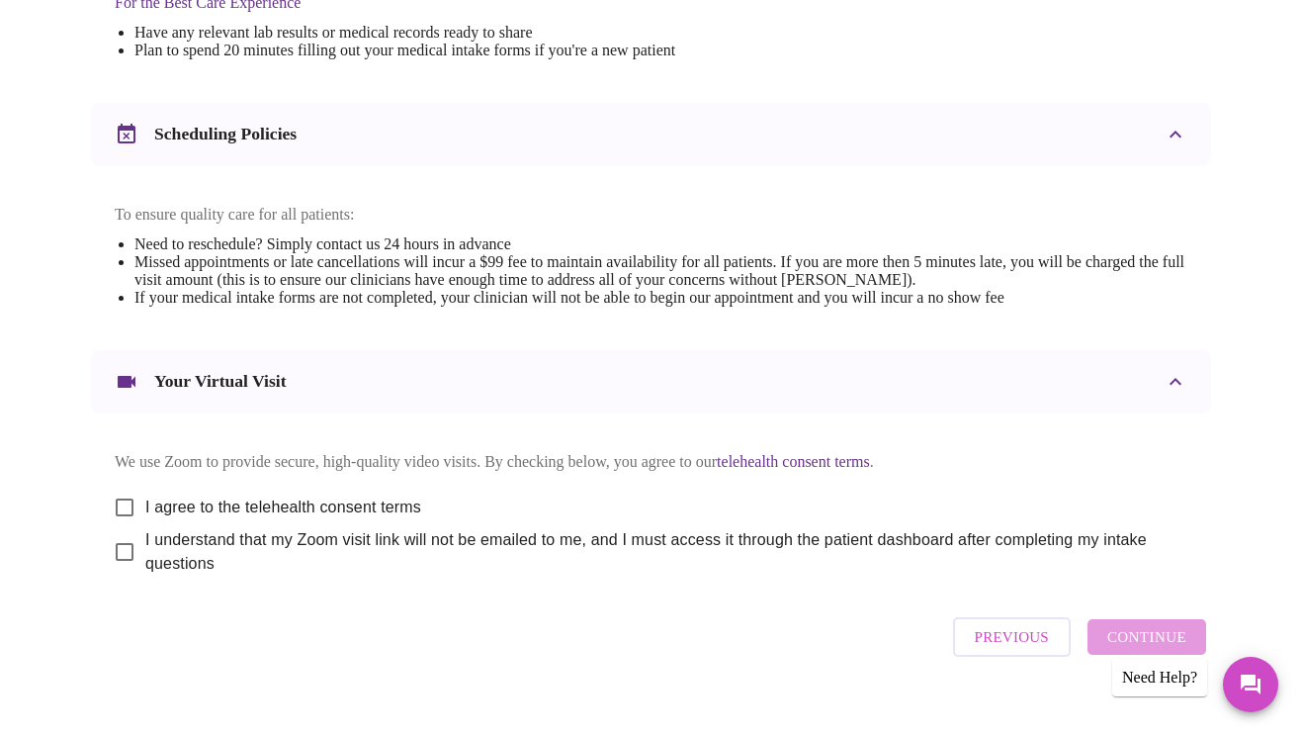
click at [299, 495] on span "I agree to the telehealth consent terms" at bounding box center [283, 507] width 276 height 24
click at [145, 489] on input "I agree to the telehealth consent terms" at bounding box center [125, 507] width 42 height 42
checkbox input "true"
click at [284, 528] on span "I understand that my Zoom visit link will not be emailed to me, and I must acce…" at bounding box center [658, 551] width 1026 height 47
click at [145, 531] on input "I understand that my Zoom visit link will not be emailed to me, and I must acce…" at bounding box center [125, 552] width 42 height 42
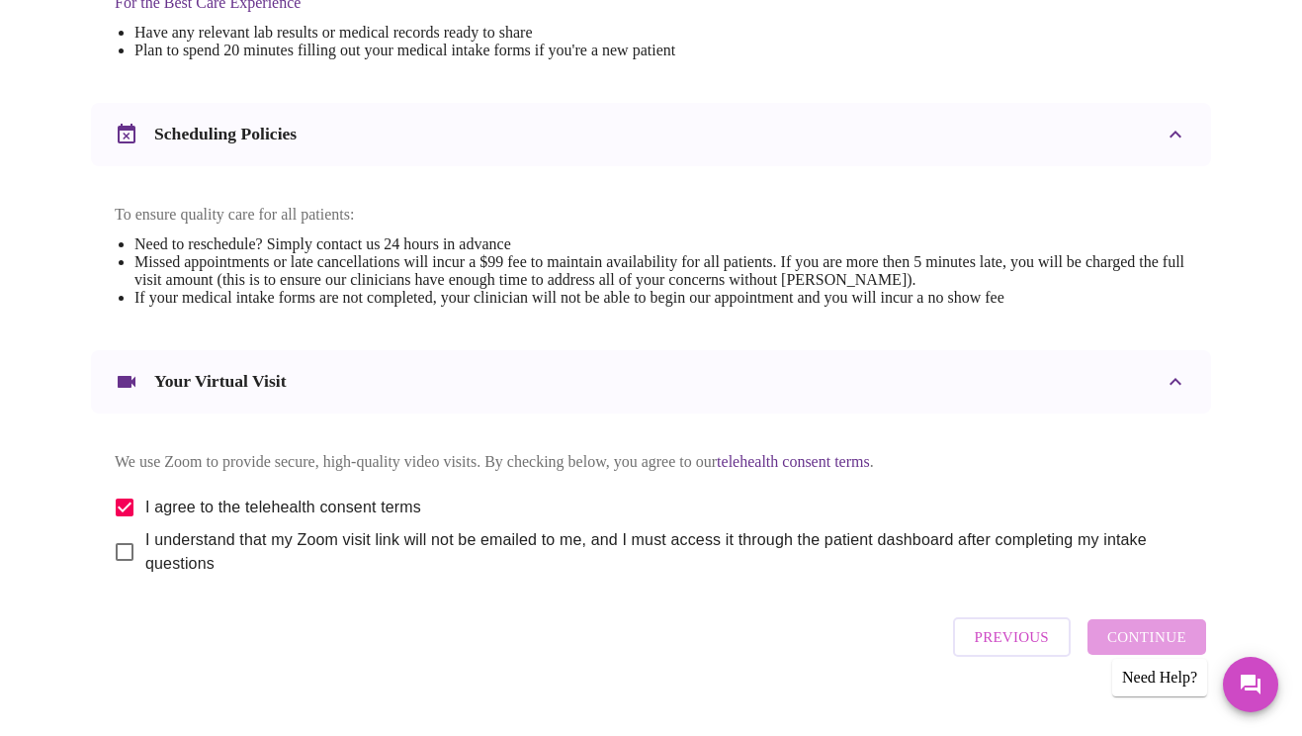
checkbox input "true"
click at [1152, 637] on span "Continue" at bounding box center [1146, 637] width 79 height 26
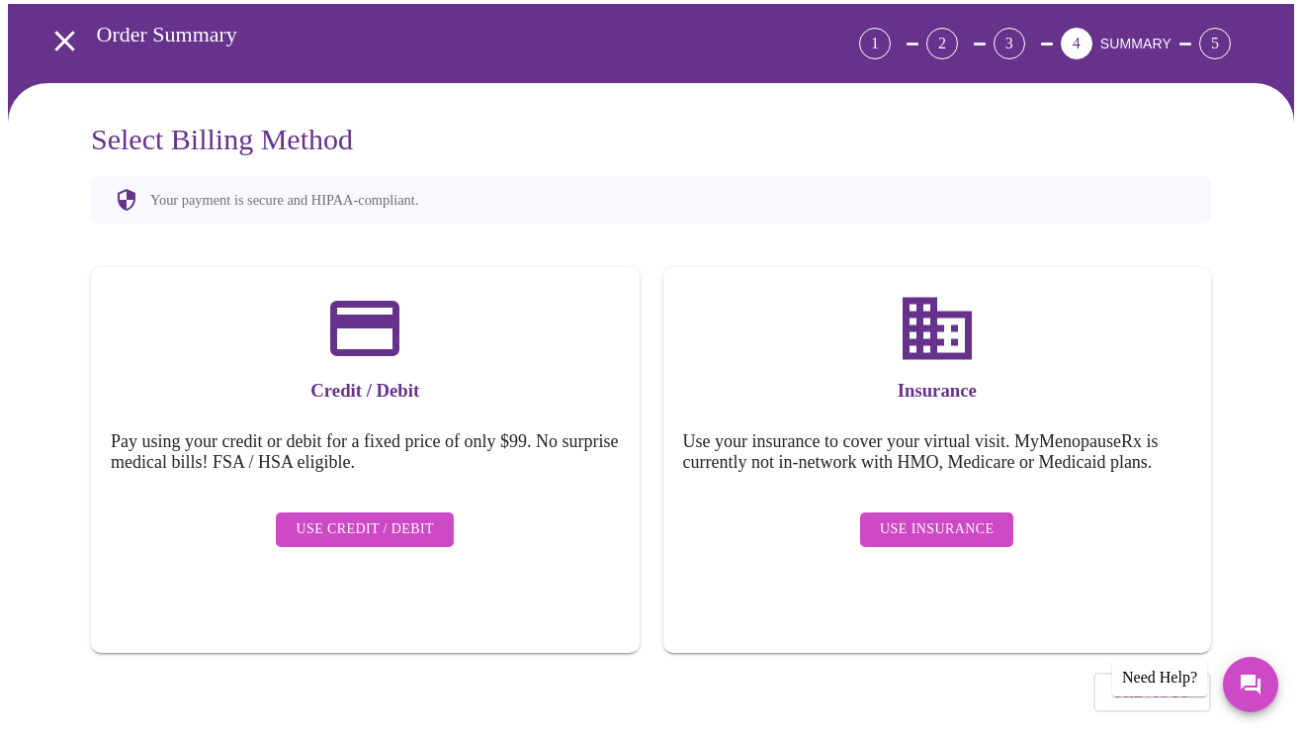
click at [396, 517] on span "Use Credit / Debit" at bounding box center [365, 529] width 138 height 25
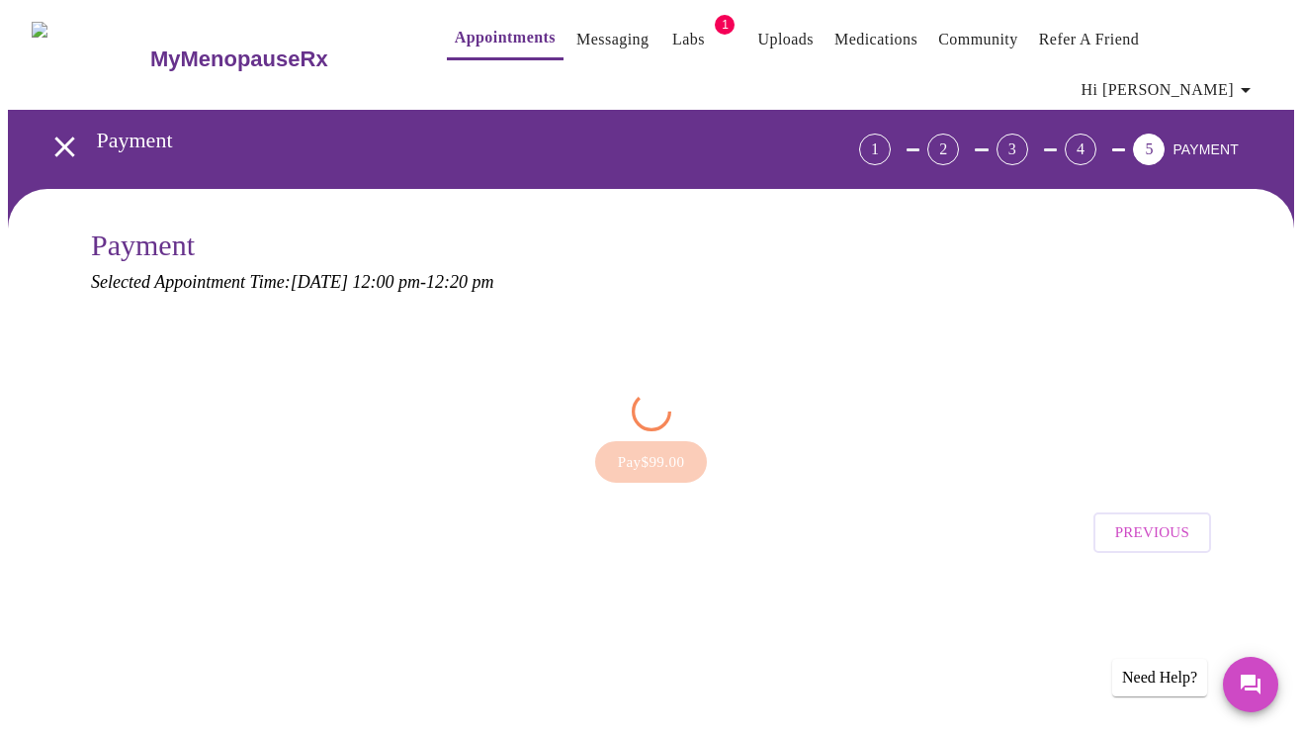
scroll to position [0, 0]
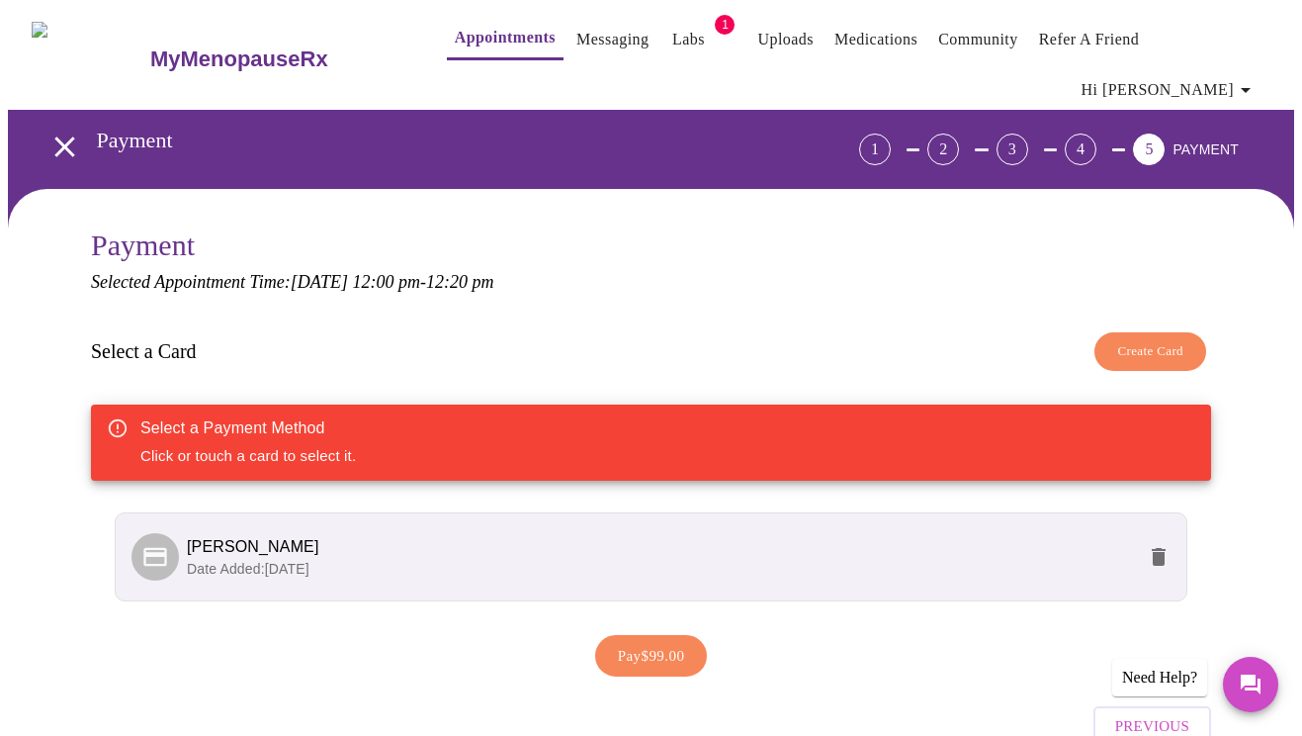
click at [309, 561] on span "Date Added: [DATE]" at bounding box center [248, 569] width 123 height 16
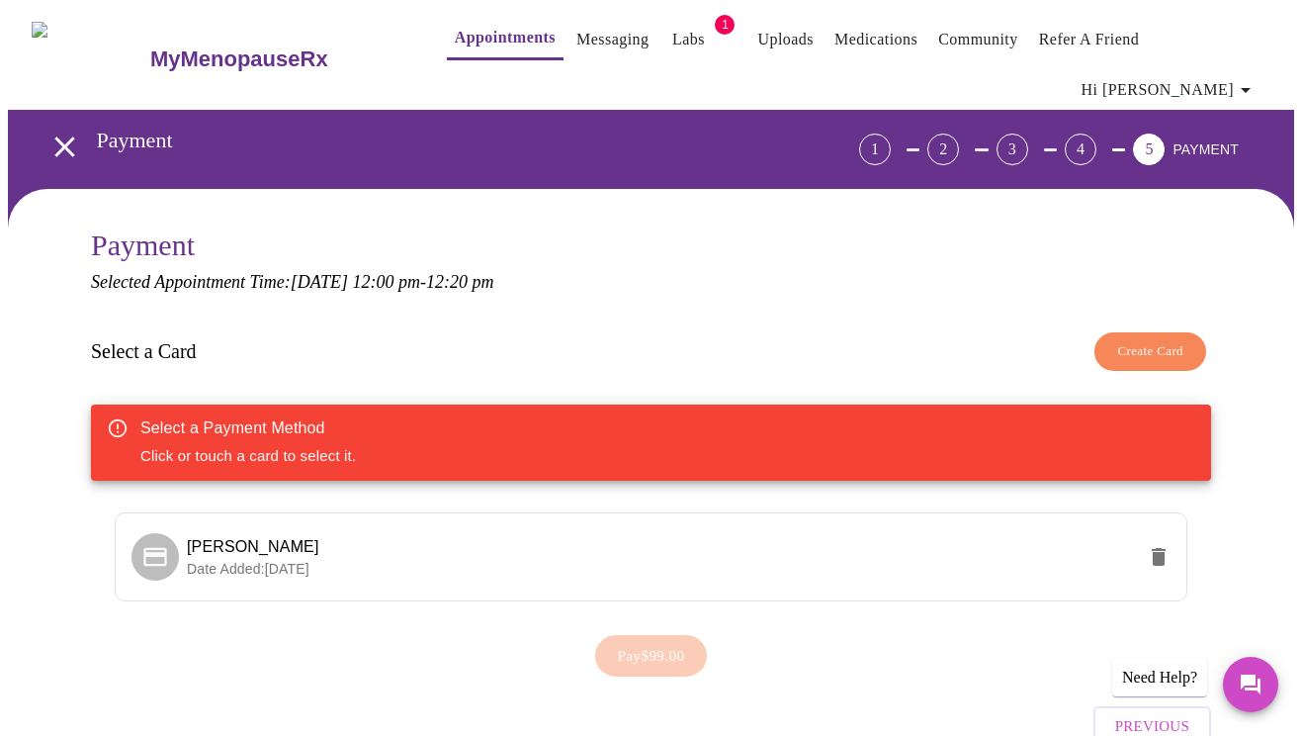
scroll to position [78, 0]
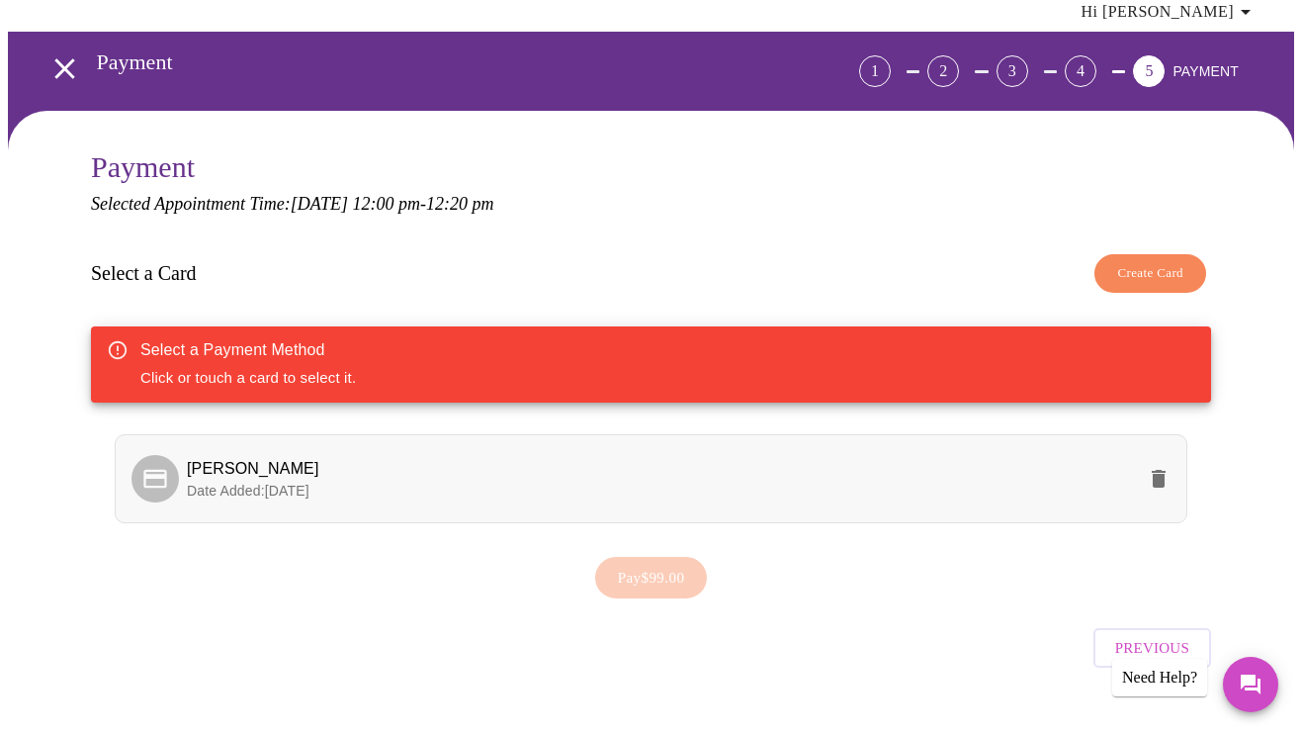
click at [200, 460] on span "[PERSON_NAME]" at bounding box center [253, 468] width 132 height 17
click at [650, 565] on span "Pay $99.00" at bounding box center [651, 578] width 67 height 26
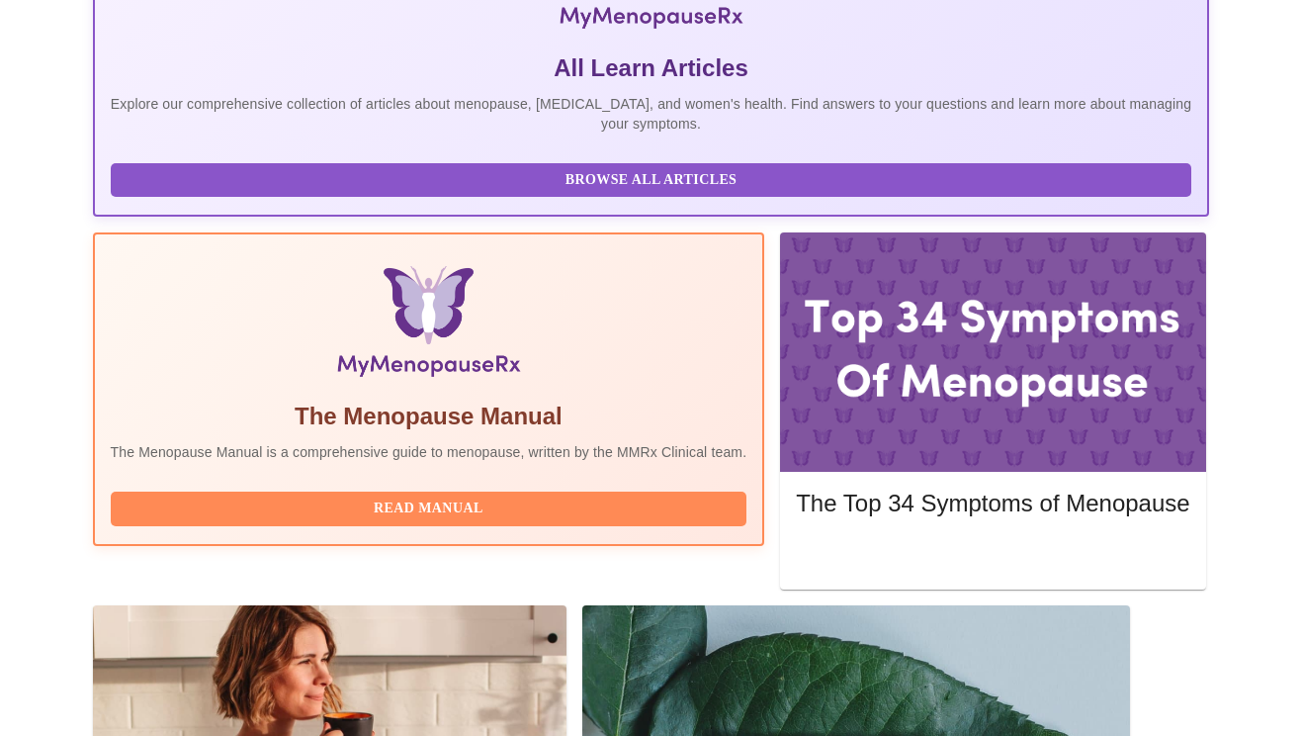
scroll to position [452, 0]
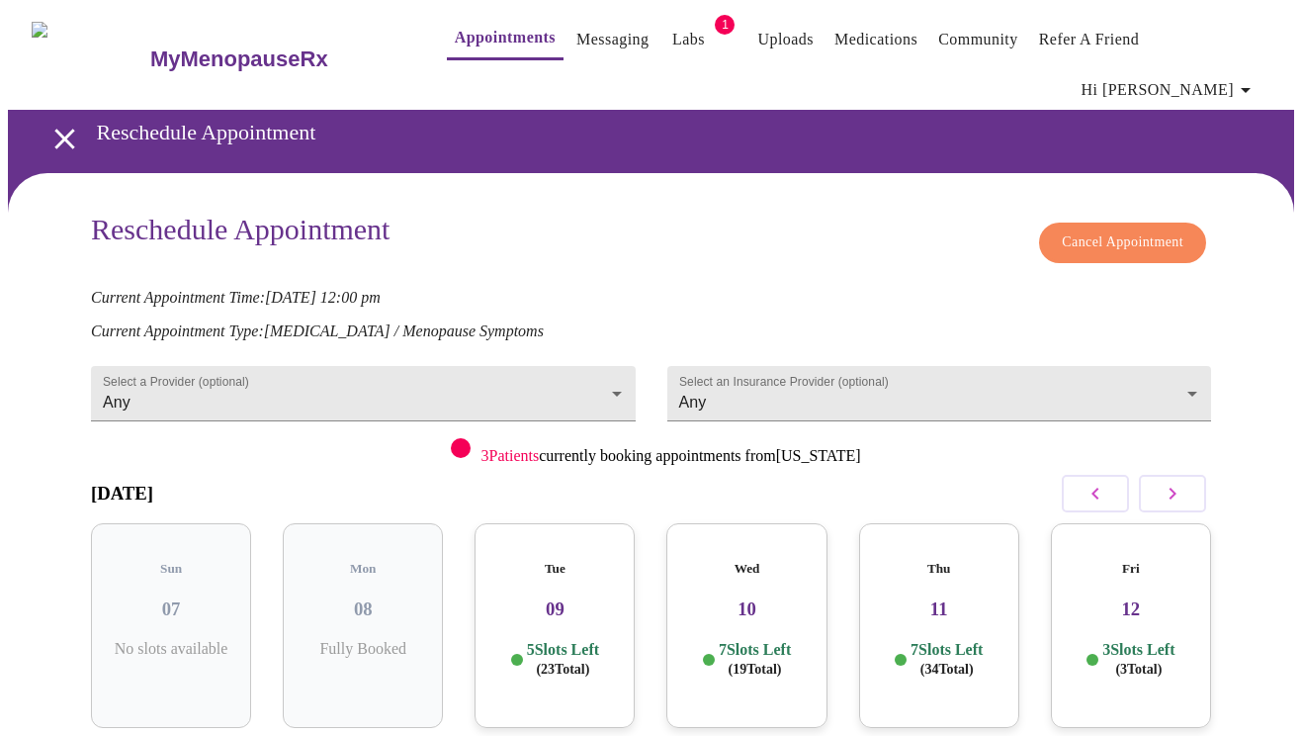
scroll to position [97, 0]
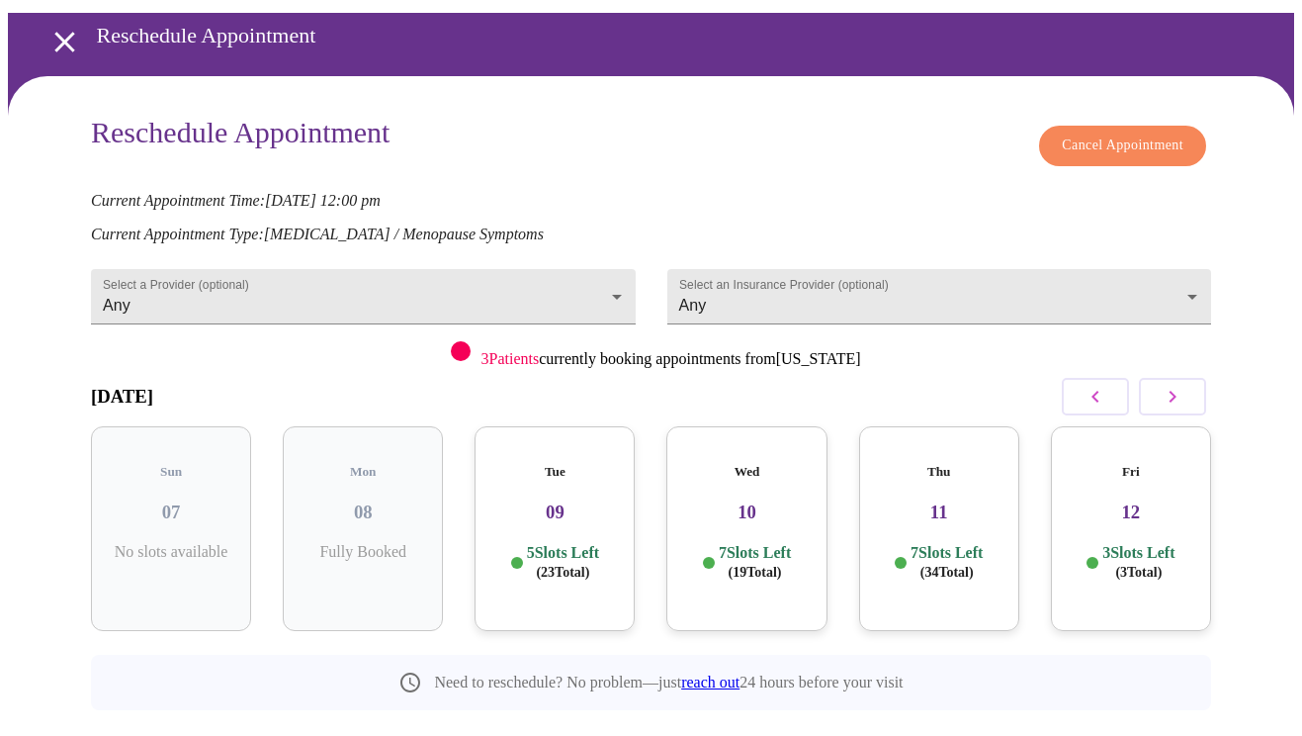
click at [1175, 385] on icon "button" at bounding box center [1173, 397] width 24 height 24
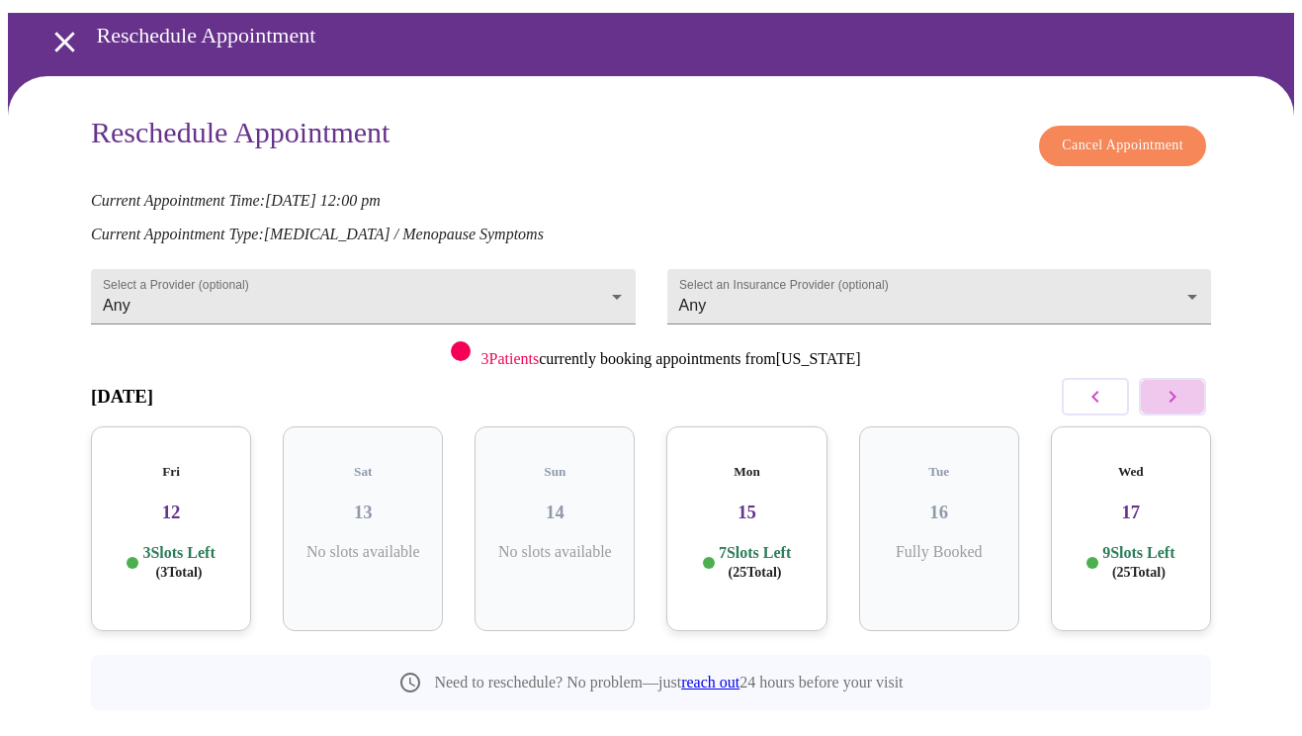
click at [1175, 385] on icon "button" at bounding box center [1173, 397] width 24 height 24
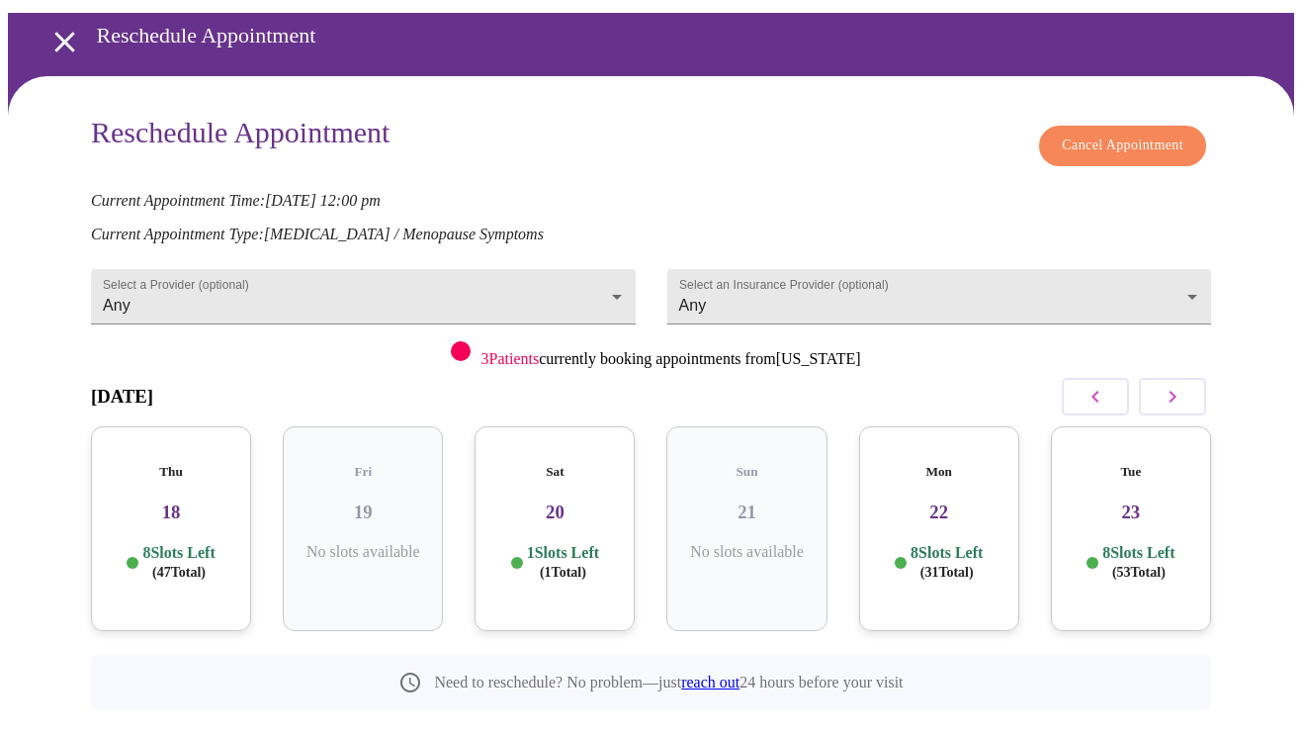
click at [170, 501] on h3 "18" at bounding box center [171, 512] width 129 height 22
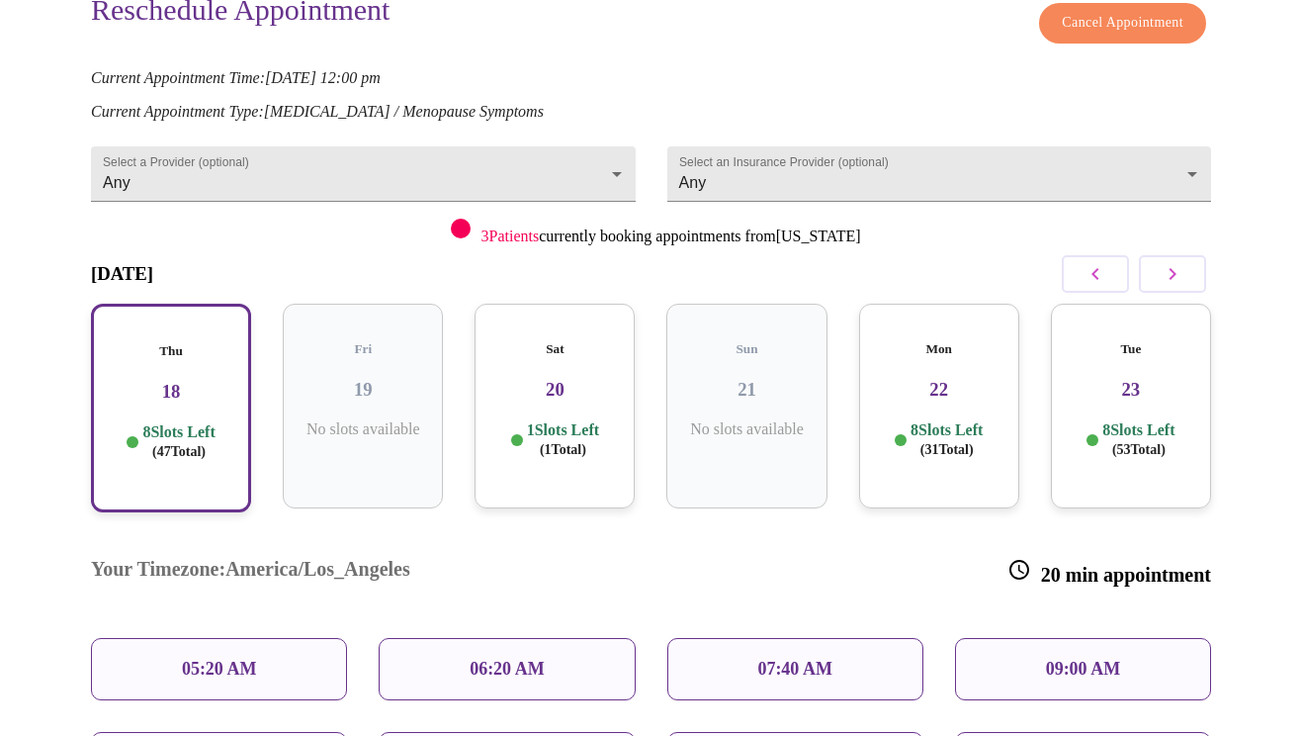
scroll to position [356, 0]
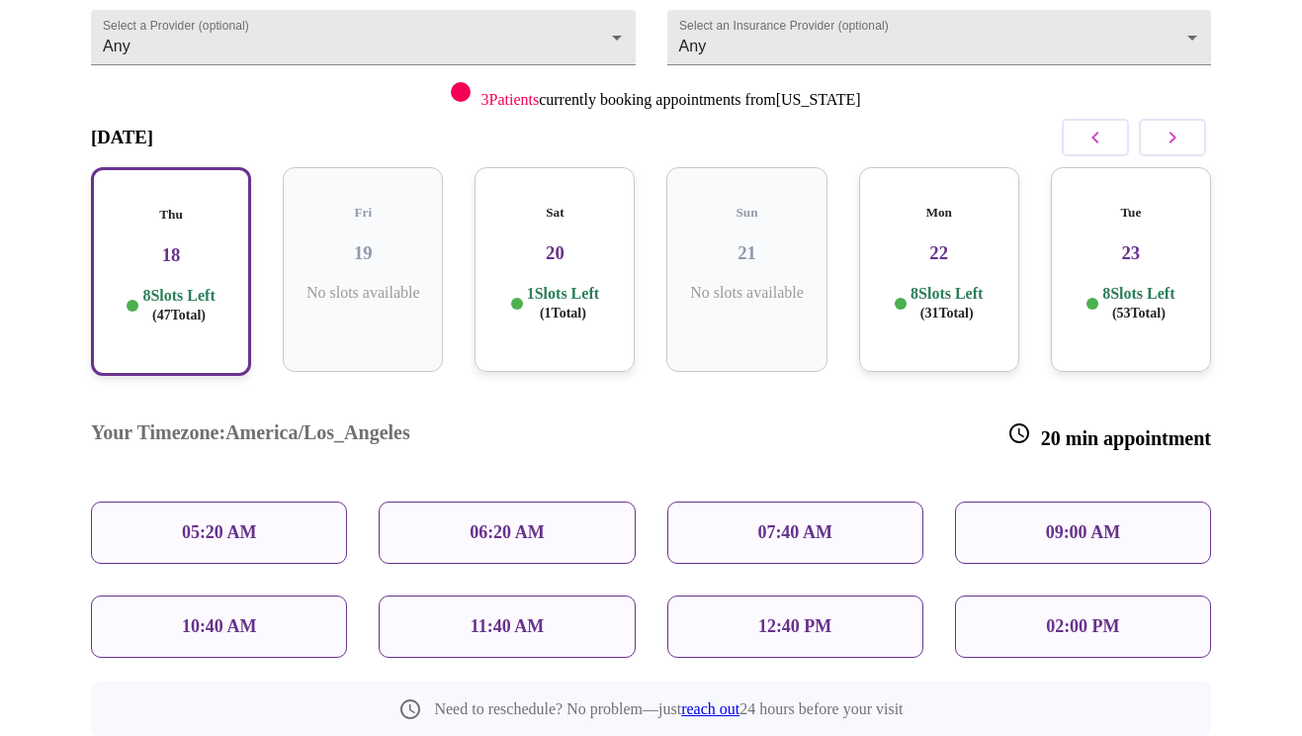
click at [807, 616] on p "12:40 PM" at bounding box center [794, 626] width 73 height 21
click at [766, 616] on p "12:40 PM" at bounding box center [794, 626] width 73 height 21
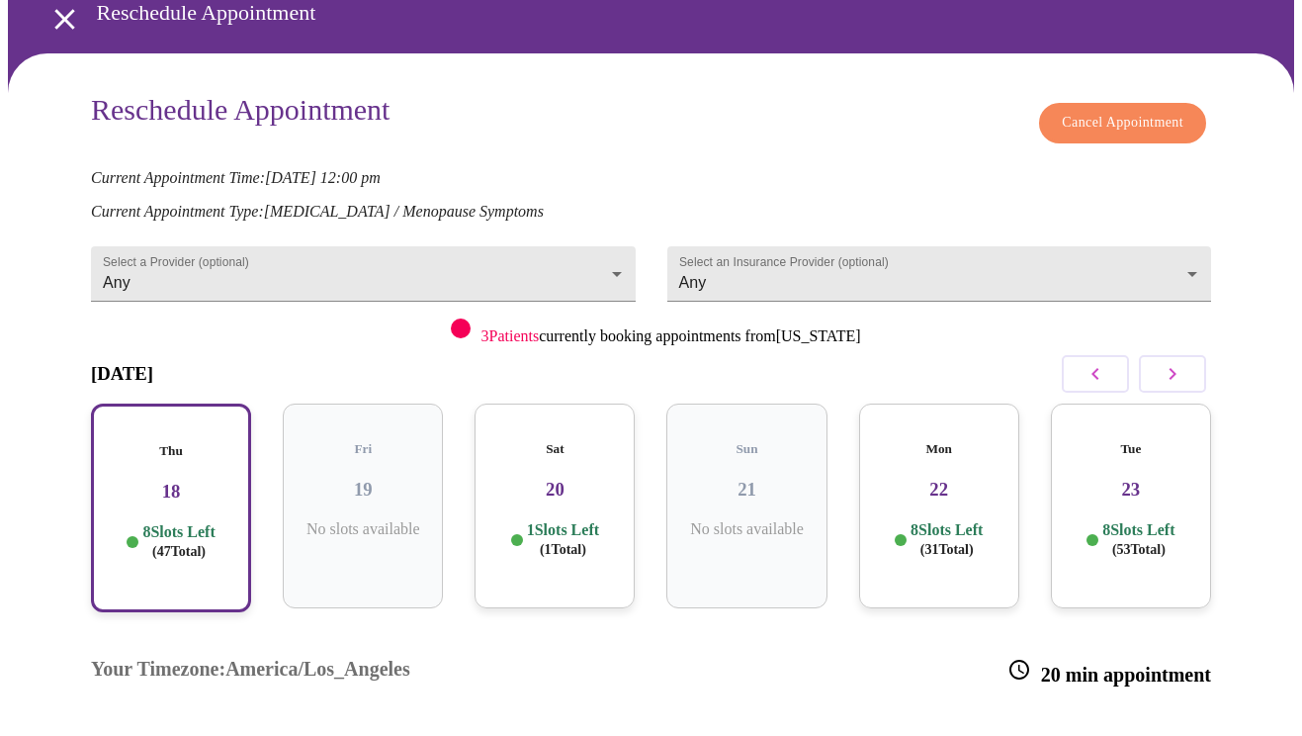
scroll to position [131, 0]
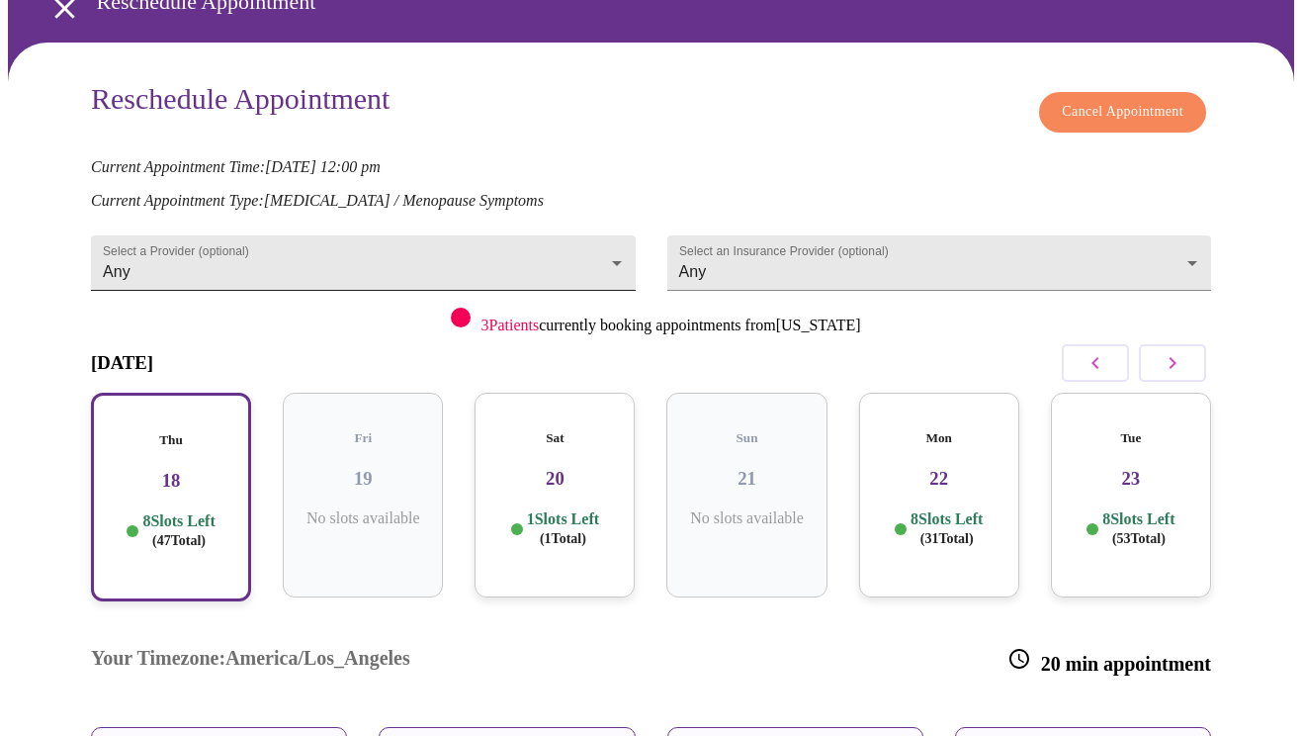
click at [614, 220] on body "MyMenopauseRx Appointments Messaging Labs 1 Uploads Medications Community Refer…" at bounding box center [651, 503] width 1286 height 1253
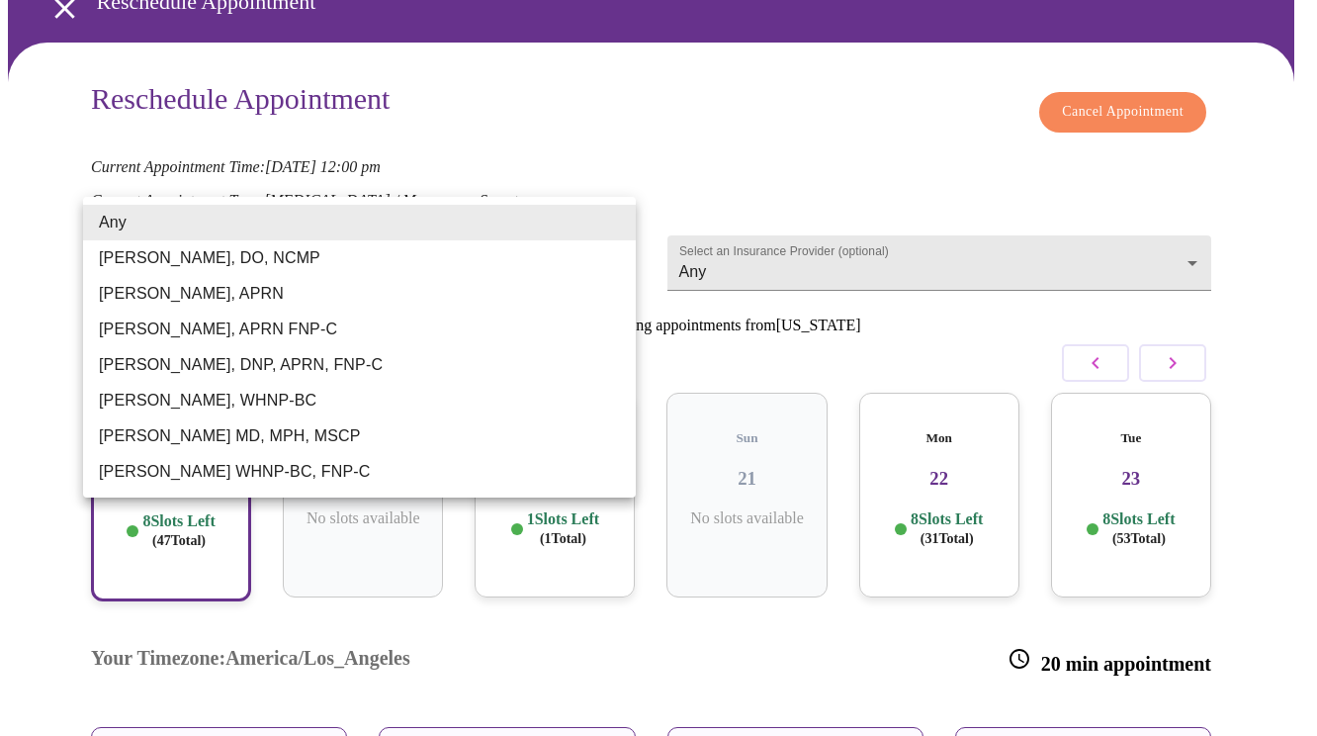
click at [412, 389] on li "[PERSON_NAME], WHNP-BC" at bounding box center [359, 401] width 553 height 36
type input "[PERSON_NAME], WHNP-BC"
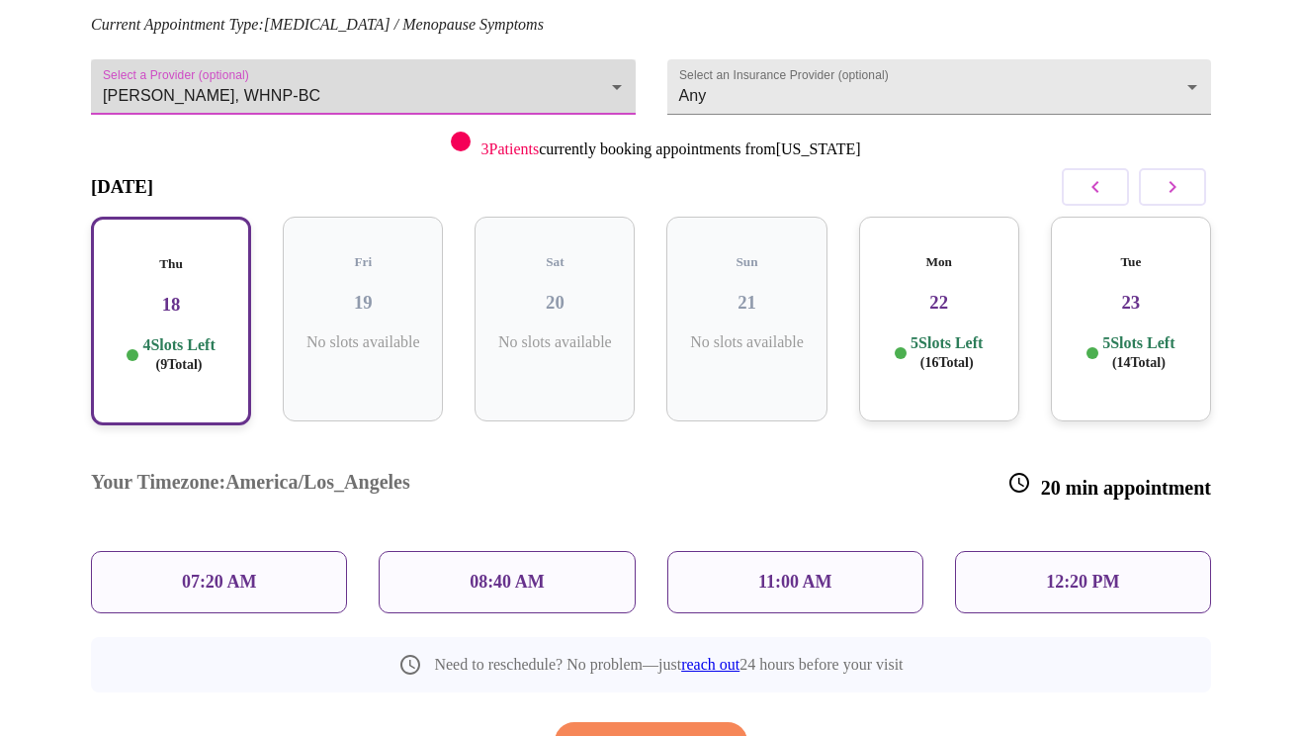
scroll to position [309, 0]
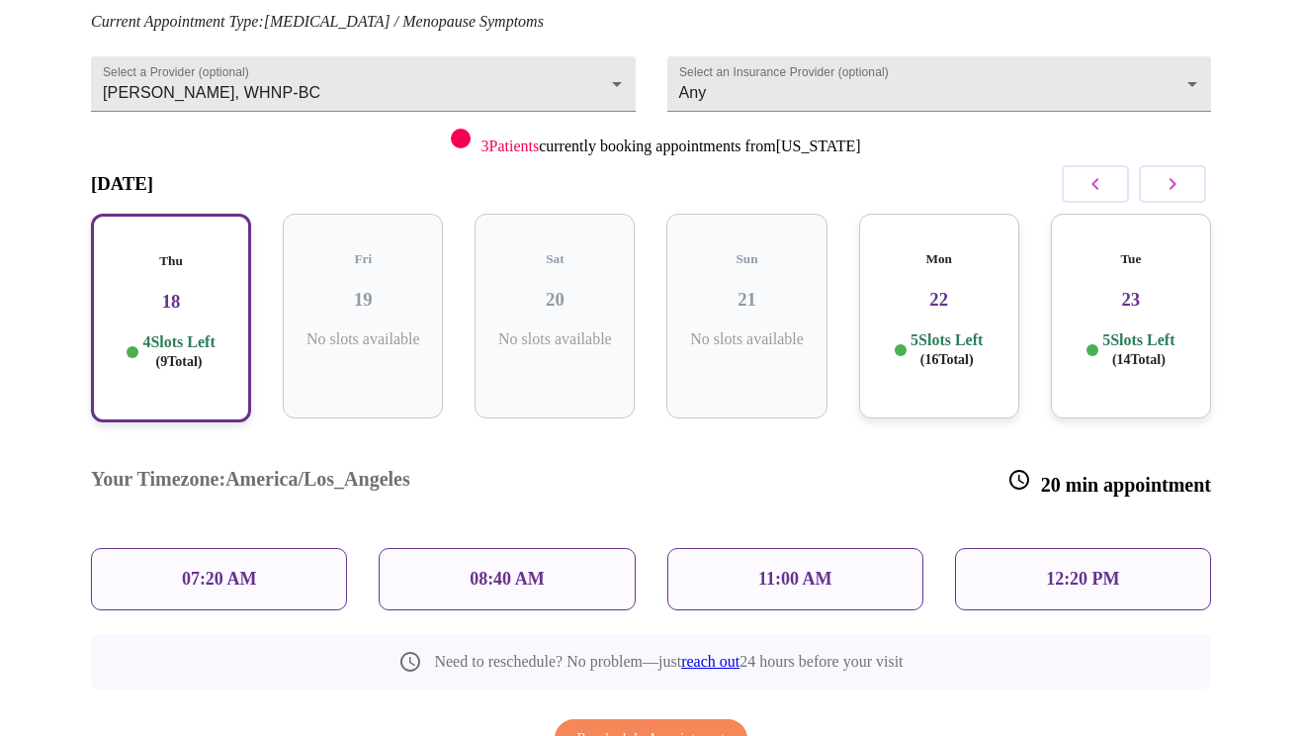
click at [1092, 568] on p "12:20 PM" at bounding box center [1082, 578] width 73 height 21
click at [1063, 568] on p "12:20 PM" at bounding box center [1082, 578] width 73 height 21
click at [764, 548] on div "11:00 AM" at bounding box center [795, 579] width 256 height 62
click at [1105, 568] on p "12:20 PM" at bounding box center [1082, 578] width 73 height 21
click at [1077, 568] on p "12:20 PM" at bounding box center [1082, 578] width 73 height 21
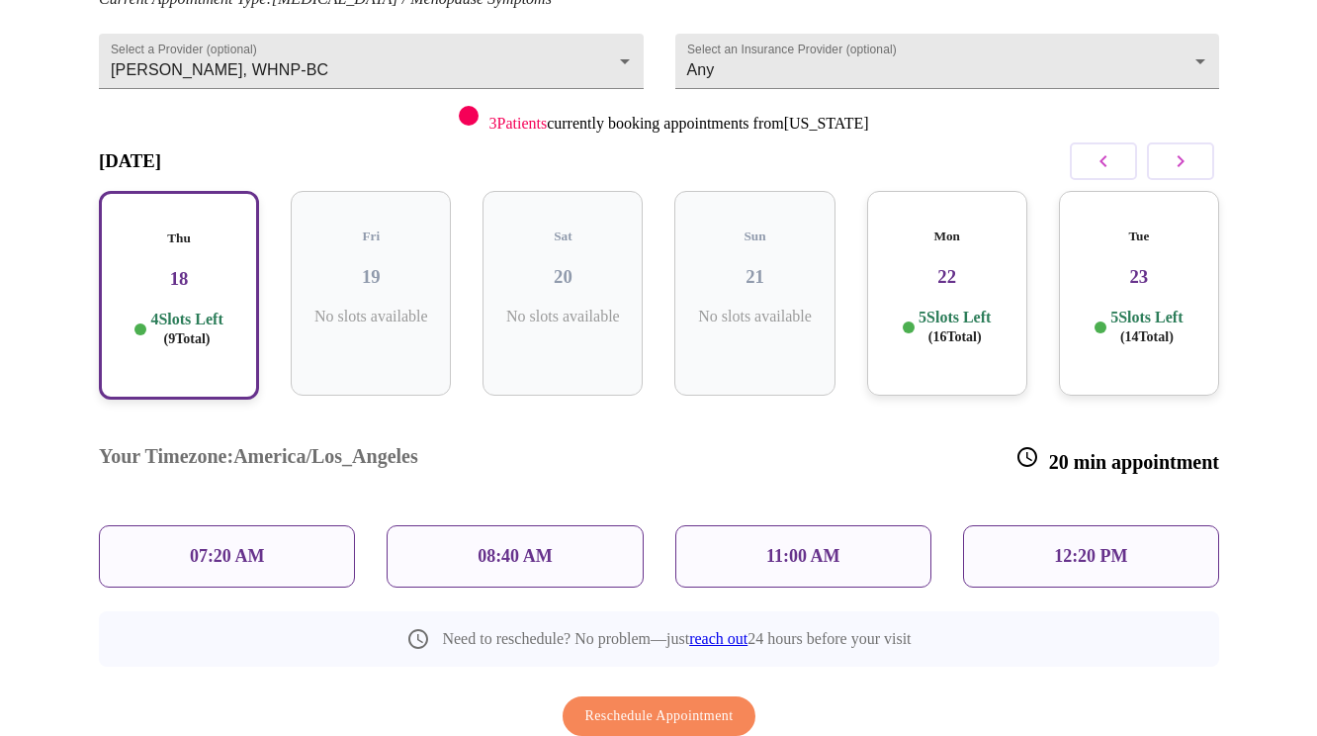
scroll to position [335, 0]
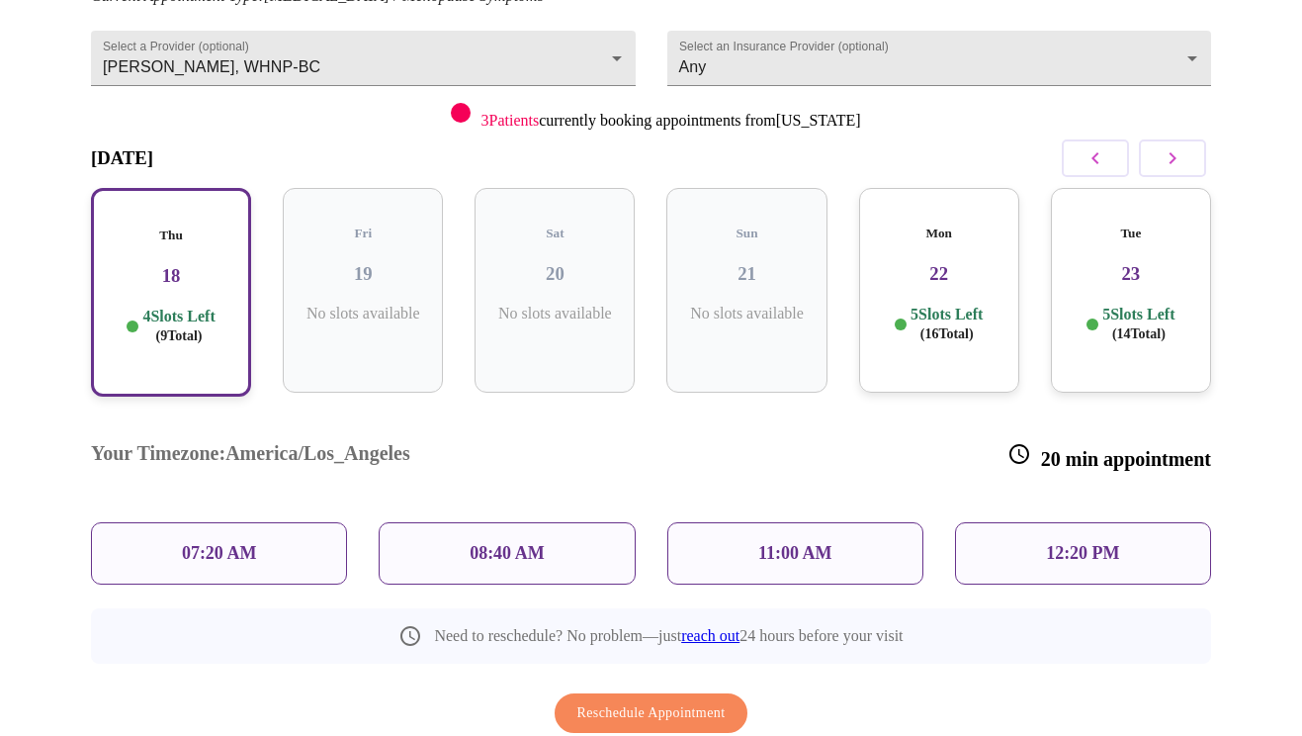
click at [1081, 543] on p "12:20 PM" at bounding box center [1082, 553] width 73 height 21
click at [666, 701] on span "Reschedule Appointment" at bounding box center [651, 713] width 148 height 25
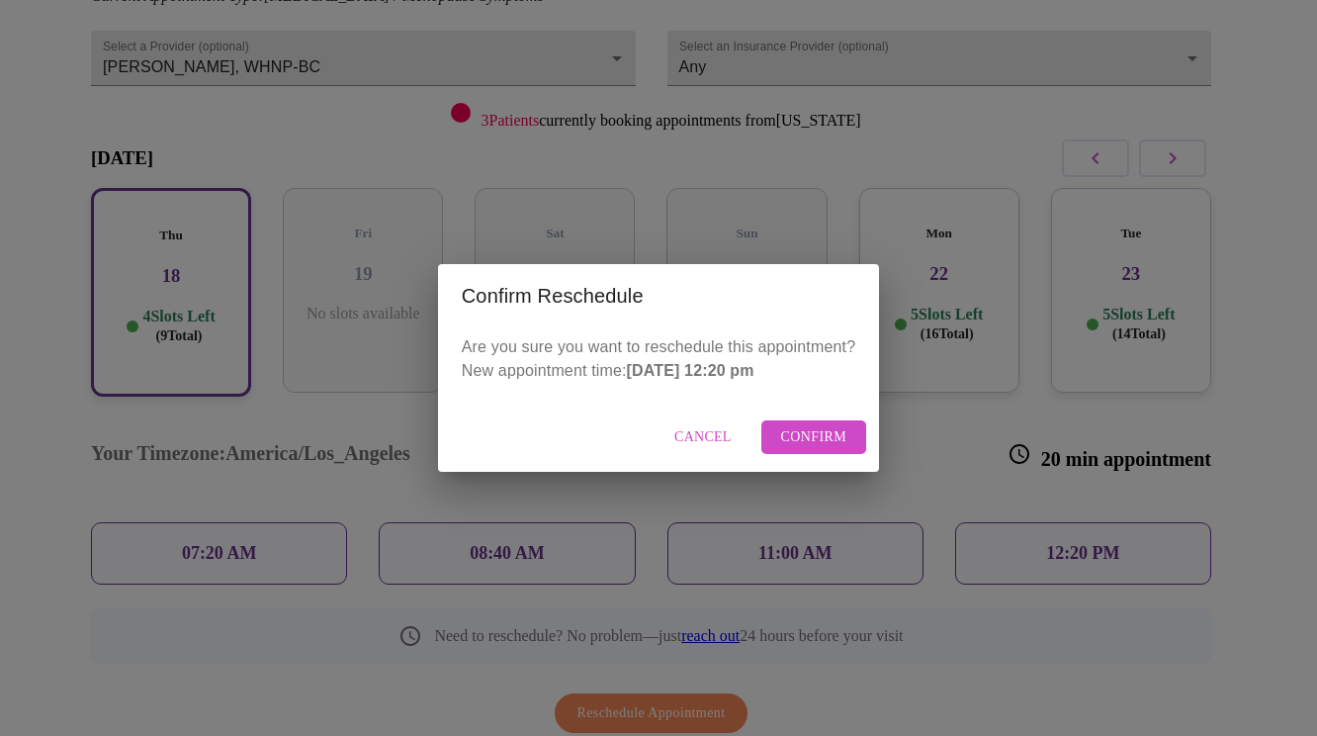
click at [812, 439] on span "Confirm" at bounding box center [814, 437] width 66 height 25
